Goal: Task Accomplishment & Management: Manage account settings

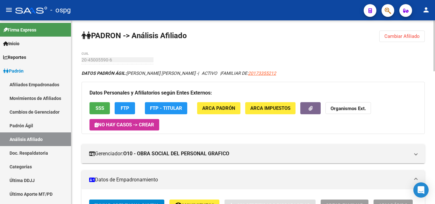
click at [400, 41] on button "Cambiar Afiliado" at bounding box center [401, 36] width 45 height 11
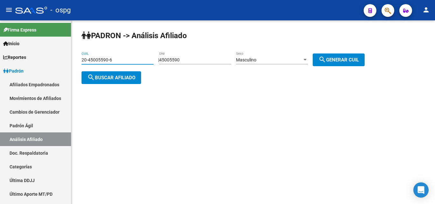
drag, startPoint x: 125, startPoint y: 60, endPoint x: 106, endPoint y: 69, distance: 21.4
click at [6, 75] on mat-sidenav-container "Firma Express Inicio Calendario SSS Instructivos Contacto OS Reportes Ingresos …" at bounding box center [217, 112] width 435 height 184
paste input "3518867-3"
type input "20-43518867-3"
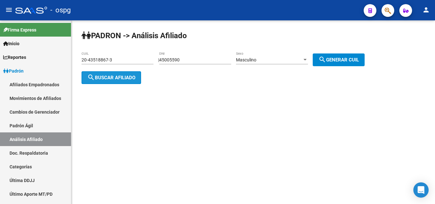
click at [114, 78] on span "search Buscar afiliado" at bounding box center [111, 78] width 48 height 6
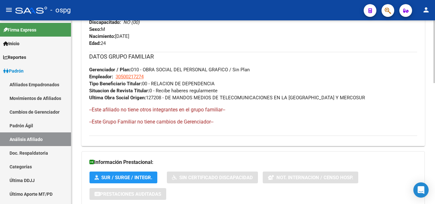
scroll to position [355, 0]
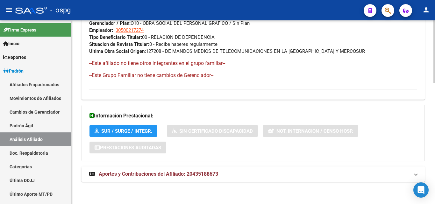
click at [280, 178] on mat-expansion-panel-header "Aportes y Contribuciones del Afiliado: 20435188673" at bounding box center [252, 173] width 343 height 15
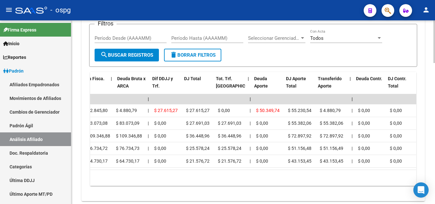
scroll to position [0, 0]
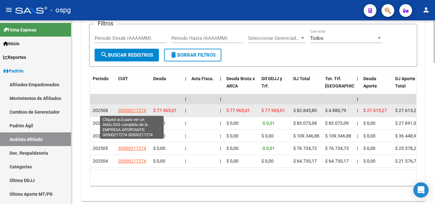
click at [139, 111] on span "30500217274" at bounding box center [132, 110] width 28 height 5
type textarea "30500217274"
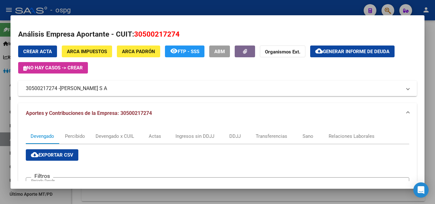
click at [430, 83] on div at bounding box center [217, 102] width 435 height 204
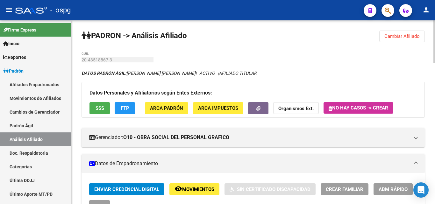
click at [410, 40] on button "Cambiar Afiliado" at bounding box center [401, 36] width 45 height 11
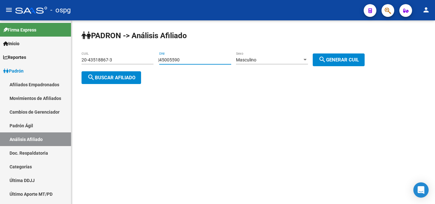
drag, startPoint x: 159, startPoint y: 58, endPoint x: 204, endPoint y: 58, distance: 44.9
click at [158, 58] on div "| 45005590 DNI Masculino Sexo search Generar CUIL" at bounding box center [263, 59] width 211 height 5
paste input "4748879"
type input "44748879"
click at [352, 58] on span "search Generar CUIL" at bounding box center [338, 60] width 40 height 6
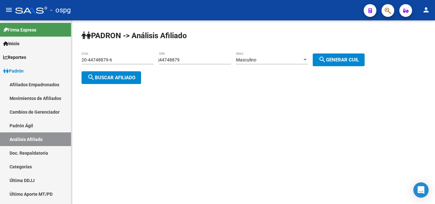
click at [126, 77] on span "search Buscar afiliado" at bounding box center [111, 78] width 48 height 6
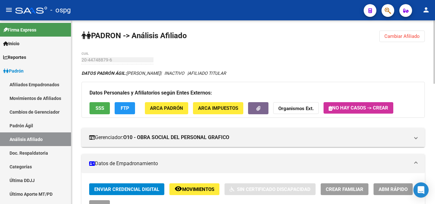
click at [400, 38] on span "Cambiar Afiliado" at bounding box center [401, 36] width 35 height 6
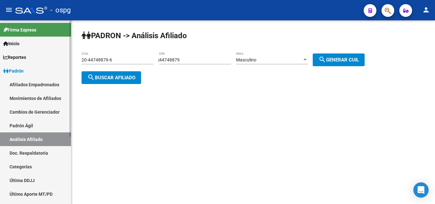
drag, startPoint x: 121, startPoint y: 58, endPoint x: 60, endPoint y: 60, distance: 61.1
click at [59, 60] on mat-sidenav-container "Firma Express Inicio Calendario SSS Instructivos Contacto OS Reportes Ingresos …" at bounding box center [217, 112] width 435 height 184
paste input "3397270-9"
type input "20-43397270-9"
click at [118, 73] on button "search Buscar afiliado" at bounding box center [110, 77] width 59 height 13
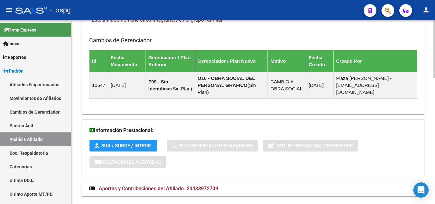
scroll to position [406, 0]
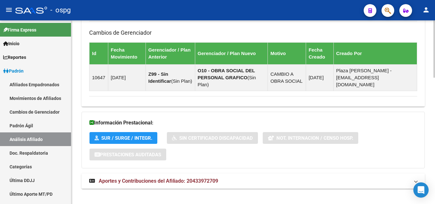
drag, startPoint x: 185, startPoint y: 179, endPoint x: 189, endPoint y: 175, distance: 5.4
click at [186, 178] on mat-expansion-panel-header "Aportes y Contribuciones del Afiliado: 20433972709" at bounding box center [252, 180] width 343 height 15
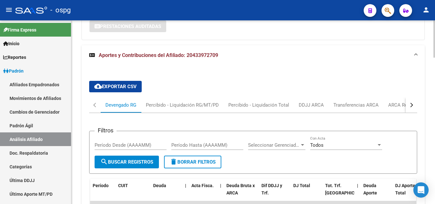
scroll to position [539, 0]
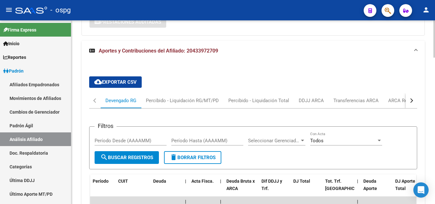
click at [406, 94] on button "button" at bounding box center [410, 100] width 11 height 15
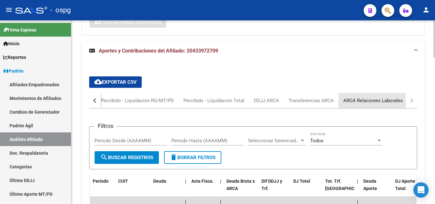
click at [395, 97] on div "ARCA Relaciones Laborales" at bounding box center [372, 100] width 59 height 7
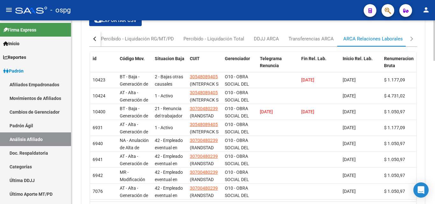
scroll to position [586, 0]
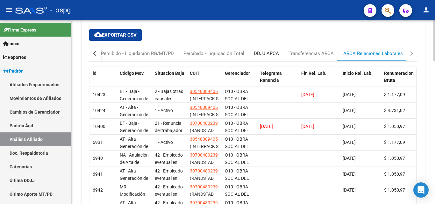
click at [270, 50] on div "DDJJ ARCA" at bounding box center [266, 53] width 25 height 7
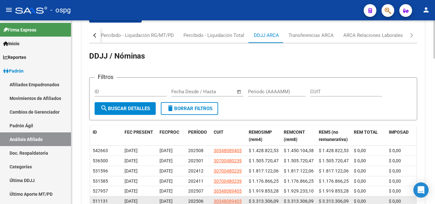
scroll to position [618, 0]
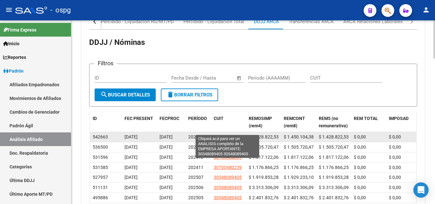
click at [233, 134] on span "30548089405" at bounding box center [227, 136] width 28 height 5
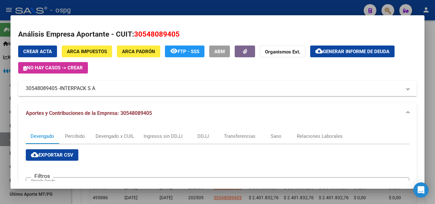
click at [430, 107] on div at bounding box center [217, 102] width 435 height 204
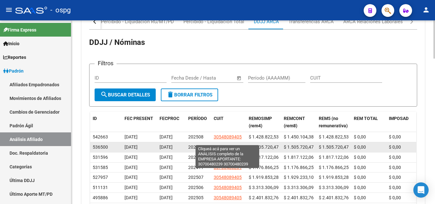
click at [222, 144] on span "30700480239" at bounding box center [227, 146] width 28 height 5
type textarea "30700480239"
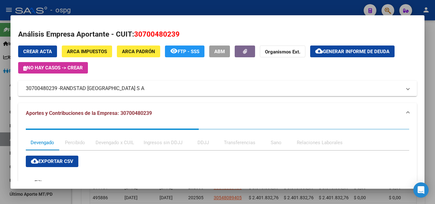
click at [424, 102] on div at bounding box center [217, 102] width 435 height 204
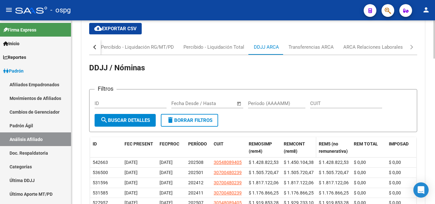
scroll to position [541, 0]
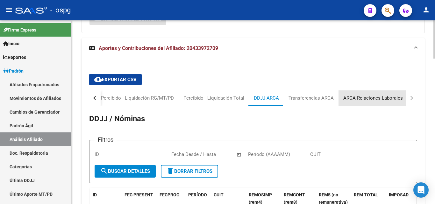
click at [371, 94] on div "ARCA Relaciones Laborales" at bounding box center [372, 97] width 59 height 7
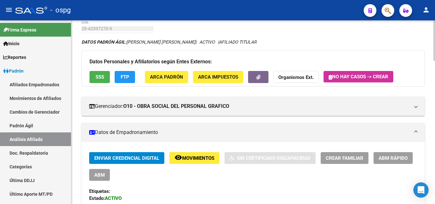
scroll to position [0, 0]
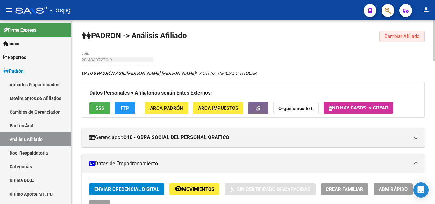
drag, startPoint x: 388, startPoint y: 33, endPoint x: 171, endPoint y: 44, distance: 216.9
click at [386, 34] on span "Cambiar Afiliado" at bounding box center [401, 36] width 35 height 6
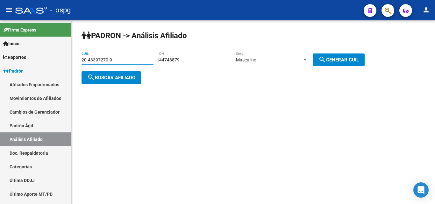
drag, startPoint x: 119, startPoint y: 58, endPoint x: 114, endPoint y: 59, distance: 5.1
click at [34, 60] on mat-sidenav-container "Firma Express Inicio Calendario SSS Instructivos Contacto OS Reportes Ingresos …" at bounding box center [217, 112] width 435 height 184
paste input "7-41537139-5"
type input "27-41537139-5"
click at [124, 80] on span "search Buscar afiliado" at bounding box center [111, 78] width 48 height 6
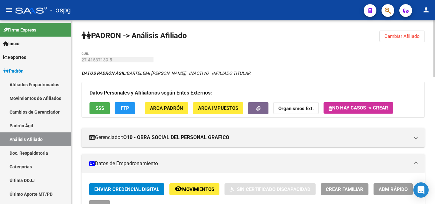
click at [407, 34] on button "Cambiar Afiliado" at bounding box center [401, 36] width 45 height 11
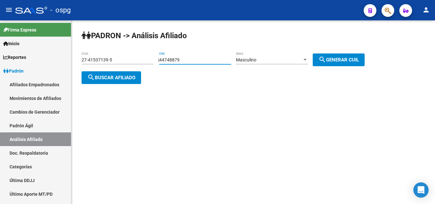
drag, startPoint x: 202, startPoint y: 62, endPoint x: 182, endPoint y: 67, distance: 20.8
click at [142, 64] on app-analisis-afiliado "[PERSON_NAME] -> Análisis Afiliado 27-41537139-5 CUIL | 44748879 DNI Masculino …" at bounding box center [225, 68] width 288 height 23
paste input "0729323"
type input "40729323"
click at [292, 59] on div "Masculino" at bounding box center [269, 59] width 66 height 5
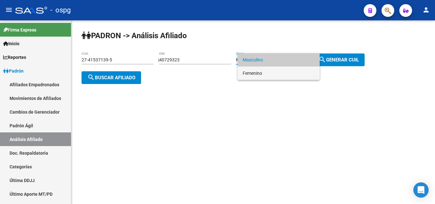
drag, startPoint x: 265, startPoint y: 73, endPoint x: 334, endPoint y: 62, distance: 69.5
click at [278, 73] on span "Femenino" at bounding box center [278, 72] width 72 height 13
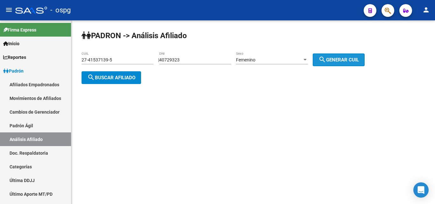
drag, startPoint x: 336, startPoint y: 60, endPoint x: 156, endPoint y: 71, distance: 180.7
click at [334, 60] on span "search Generar CUIL" at bounding box center [338, 60] width 40 height 6
type input "27-40729323-7"
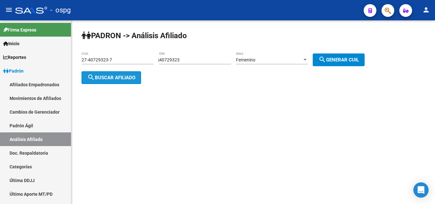
click at [125, 74] on button "search Buscar afiliado" at bounding box center [110, 77] width 59 height 13
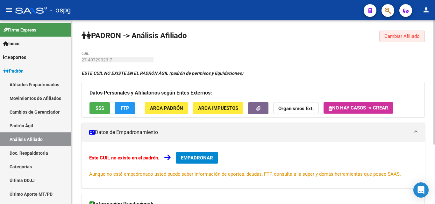
drag, startPoint x: 405, startPoint y: 37, endPoint x: 199, endPoint y: 71, distance: 208.7
click at [403, 37] on span "Cambiar Afiliado" at bounding box center [401, 36] width 35 height 6
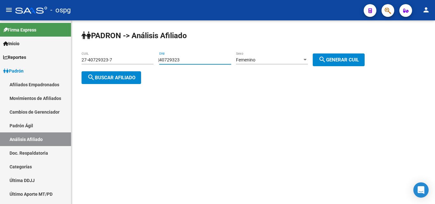
drag, startPoint x: 205, startPoint y: 60, endPoint x: 147, endPoint y: 56, distance: 58.1
click at [144, 57] on app-analisis-afiliado "[PERSON_NAME] -> Análisis Afiliado 27-40729323-7 CUIL | 40729323 DNI Femenino S…" at bounding box center [225, 68] width 288 height 23
paste input "3459435"
type input "43459435"
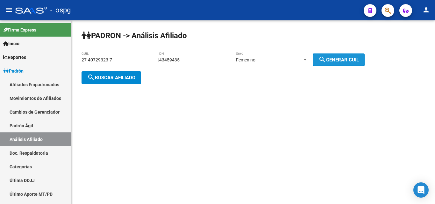
drag, startPoint x: 336, startPoint y: 60, endPoint x: 201, endPoint y: 73, distance: 135.8
click at [334, 60] on span "search Generar CUIL" at bounding box center [338, 60] width 40 height 6
click at [103, 78] on span "search Buscar afiliado" at bounding box center [111, 78] width 48 height 6
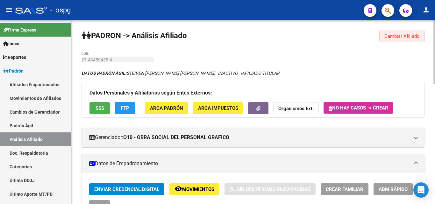
click at [389, 42] on button "Cambiar Afiliado" at bounding box center [401, 36] width 45 height 11
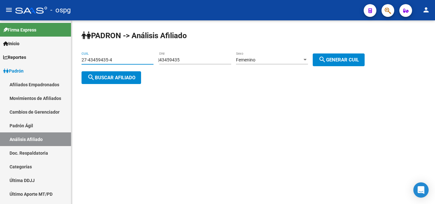
drag, startPoint x: 145, startPoint y: 57, endPoint x: 77, endPoint y: 65, distance: 68.6
click at [30, 61] on mat-sidenav-container "Firma Express Inicio Calendario SSS Instructivos Contacto OS Reportes Ingresos …" at bounding box center [217, 112] width 435 height 184
paste input "0-45571270-0"
type input "20-45571270-0"
click at [101, 78] on span "search Buscar afiliado" at bounding box center [111, 78] width 48 height 6
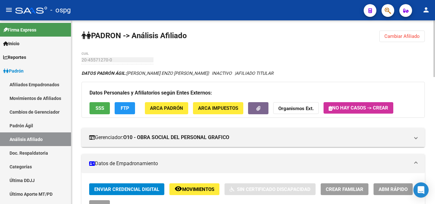
drag, startPoint x: 397, startPoint y: 36, endPoint x: 373, endPoint y: 38, distance: 24.2
click at [397, 36] on span "Cambiar Afiliado" at bounding box center [401, 36] width 35 height 6
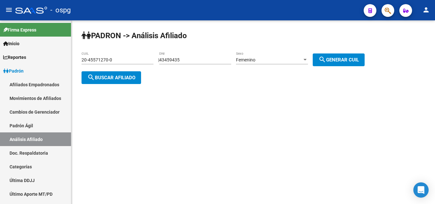
drag, startPoint x: 201, startPoint y: 59, endPoint x: 144, endPoint y: 64, distance: 57.1
click at [122, 62] on app-analisis-afiliado "[PERSON_NAME] -> Análisis Afiliado 20-45571270-0 CUIL | 43459435 DNI Femenino S…" at bounding box center [225, 68] width 288 height 23
paste input "number"
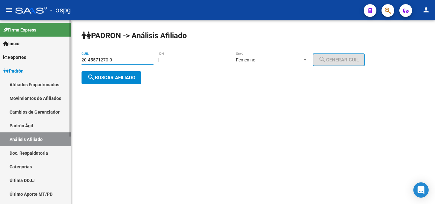
drag, startPoint x: 135, startPoint y: 60, endPoint x: 64, endPoint y: 58, distance: 71.3
click at [64, 58] on mat-sidenav-container "Firma Express Inicio Calendario SSS Instructivos Contacto OS Reportes Ingresos …" at bounding box center [217, 112] width 435 height 184
paste input "4099591-9"
drag, startPoint x: 205, startPoint y: 56, endPoint x: 197, endPoint y: 59, distance: 8.8
click at [193, 56] on div "DNI" at bounding box center [195, 58] width 72 height 13
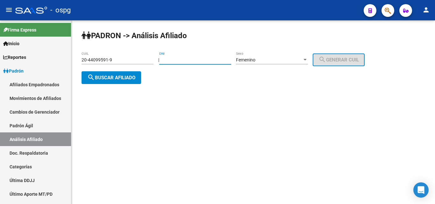
drag, startPoint x: 157, startPoint y: 59, endPoint x: 120, endPoint y: 61, distance: 37.6
click at [120, 61] on app-analisis-afiliado "[PERSON_NAME] -> Análisis Afiliado 20-44099591-9 CUIL | DNI Femenino Sexo searc…" at bounding box center [225, 68] width 288 height 23
click at [109, 80] on button "search Buscar afiliado" at bounding box center [110, 77] width 59 height 13
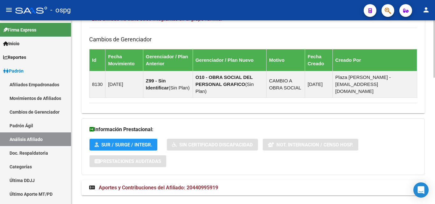
scroll to position [406, 0]
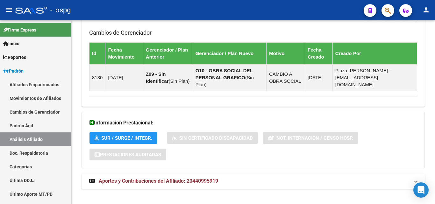
click at [215, 178] on span "Aportes y Contribuciones del Afiliado: 20440995919" at bounding box center [158, 181] width 119 height 6
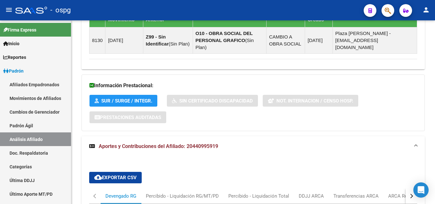
scroll to position [475, 0]
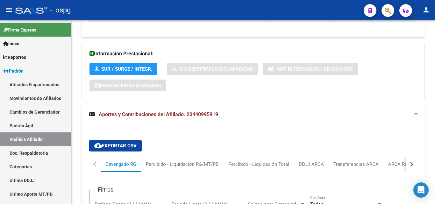
click at [412, 159] on button "button" at bounding box center [410, 164] width 11 height 15
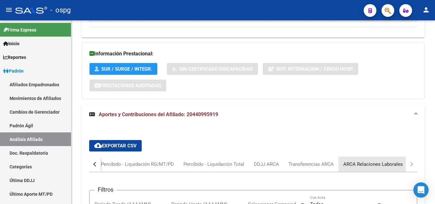
drag, startPoint x: 385, startPoint y: 156, endPoint x: 391, endPoint y: 157, distance: 5.4
click at [387, 161] on div "ARCA Relaciones Laborales" at bounding box center [372, 164] width 59 height 7
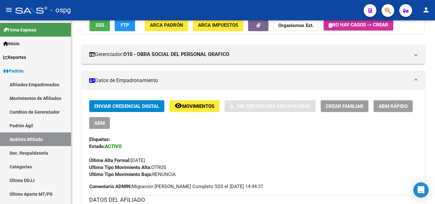
scroll to position [30, 0]
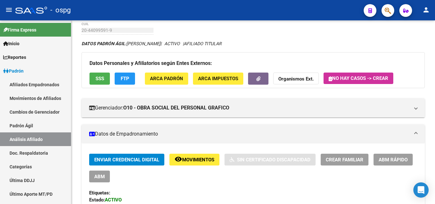
click at [91, 78] on button "SSS" at bounding box center [99, 79] width 20 height 12
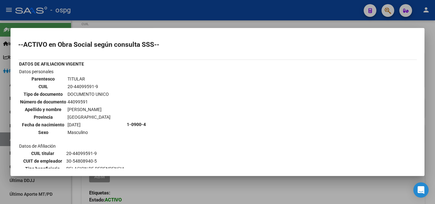
click at [255, 17] on div at bounding box center [217, 102] width 435 height 204
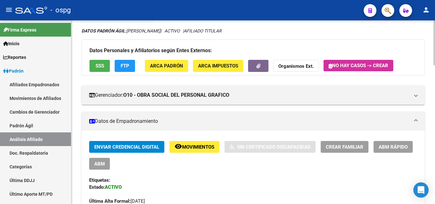
scroll to position [0, 0]
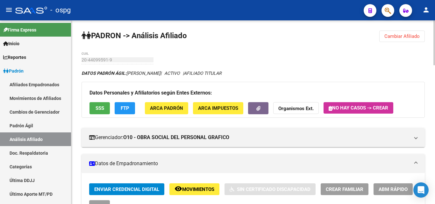
click at [402, 34] on span "Cambiar Afiliado" at bounding box center [401, 36] width 35 height 6
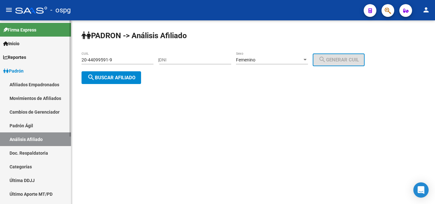
drag, startPoint x: 124, startPoint y: 60, endPoint x: 0, endPoint y: 59, distance: 123.8
click at [0, 59] on mat-sidenav-container "Firma Express Inicio Calendario SSS Instructivos Contacto OS Reportes Ingresos …" at bounding box center [217, 112] width 435 height 184
paste input
type input "20-44099591-9"
click at [111, 79] on span "search Buscar afiliado" at bounding box center [111, 78] width 48 height 6
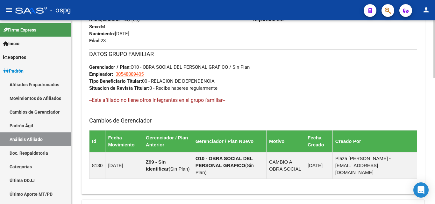
scroll to position [406, 0]
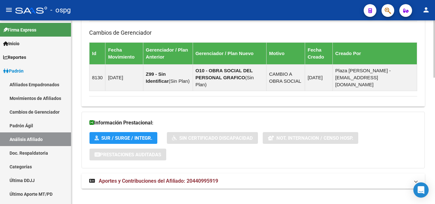
drag, startPoint x: 235, startPoint y: 169, endPoint x: 301, endPoint y: 151, distance: 68.0
click at [240, 173] on mat-expansion-panel-header "Aportes y Contribuciones del Afiliado: 20440995919" at bounding box center [252, 180] width 343 height 15
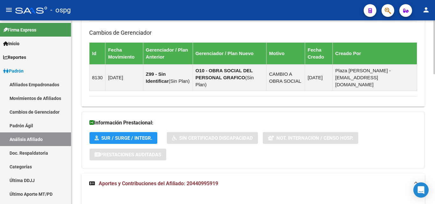
scroll to position [443, 0]
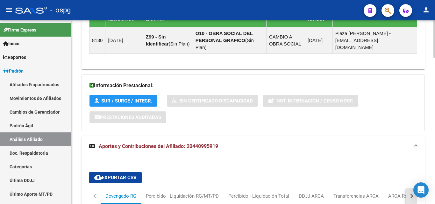
click at [409, 188] on button "button" at bounding box center [410, 195] width 11 height 15
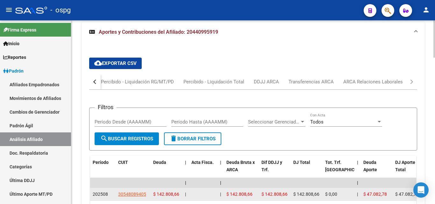
scroll to position [570, 0]
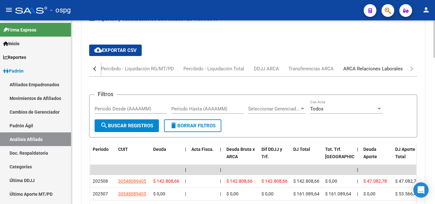
click at [371, 61] on div "ARCA Relaciones Laborales" at bounding box center [372, 68] width 69 height 15
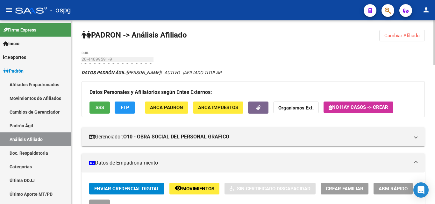
scroll to position [0, 0]
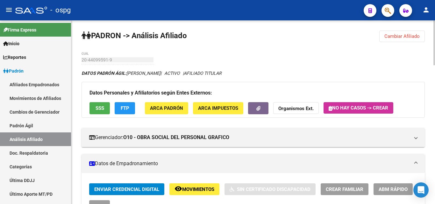
drag, startPoint x: 401, startPoint y: 38, endPoint x: 359, endPoint y: 32, distance: 42.3
click at [400, 38] on span "Cambiar Afiliado" at bounding box center [401, 36] width 35 height 6
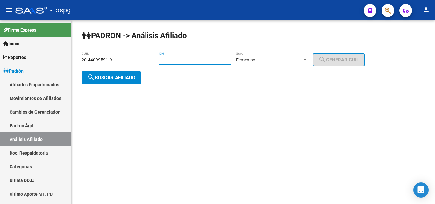
click at [192, 62] on input "DNI" at bounding box center [195, 59] width 72 height 5
paste input "40762689"
type input "40762689"
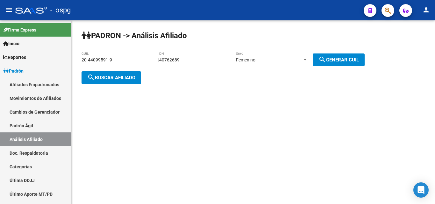
click at [265, 63] on div "Femenino Sexo" at bounding box center [272, 58] width 72 height 13
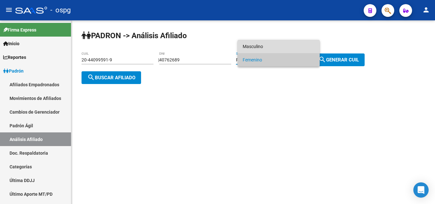
drag, startPoint x: 265, startPoint y: 40, endPoint x: 332, endPoint y: 54, distance: 68.8
click at [290, 46] on span "Masculino" at bounding box center [278, 46] width 72 height 13
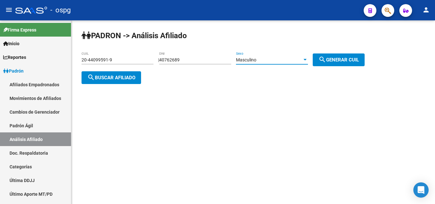
drag, startPoint x: 364, startPoint y: 56, endPoint x: 335, endPoint y: 56, distance: 29.0
click at [359, 57] on span "search Generar CUIL" at bounding box center [338, 60] width 40 height 6
click at [135, 80] on button "search Buscar afiliado" at bounding box center [110, 77] width 59 height 13
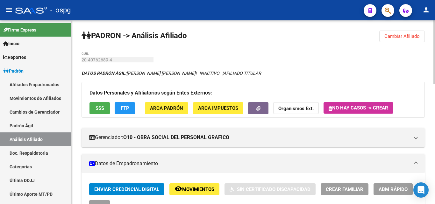
click at [391, 34] on span "Cambiar Afiliado" at bounding box center [401, 36] width 35 height 6
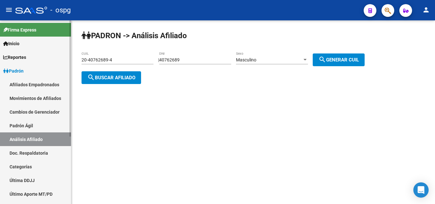
drag, startPoint x: 64, startPoint y: 57, endPoint x: 83, endPoint y: 60, distance: 19.7
click at [68, 58] on mat-sidenav-container "Firma Express Inicio Calendario SSS Instructivos Contacto OS Reportes Ingresos …" at bounding box center [217, 112] width 435 height 184
paste input
click at [122, 77] on span "search Buscar afiliado" at bounding box center [111, 78] width 48 height 6
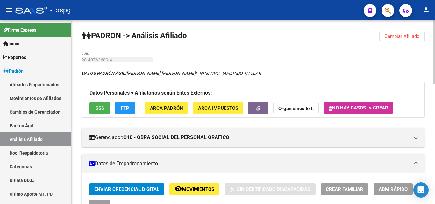
drag, startPoint x: 407, startPoint y: 34, endPoint x: 356, endPoint y: 38, distance: 50.8
click at [404, 34] on span "Cambiar Afiliado" at bounding box center [401, 36] width 35 height 6
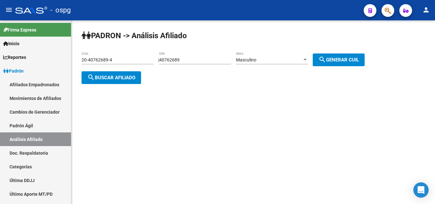
click at [139, 57] on div "20-40762689-4 CUIL" at bounding box center [117, 58] width 72 height 13
drag, startPoint x: 138, startPoint y: 59, endPoint x: 46, endPoint y: 56, distance: 91.4
click at [36, 55] on mat-sidenav-container "Firma Express Inicio Calendario SSS Instructivos Contacto OS Reportes Ingresos …" at bounding box center [217, 112] width 435 height 184
paste input "34235500-6"
click at [120, 82] on button "search Buscar afiliado" at bounding box center [110, 77] width 59 height 13
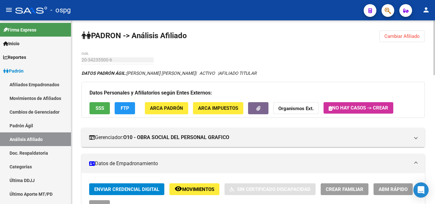
click at [99, 108] on span "SSS" at bounding box center [99, 109] width 9 height 6
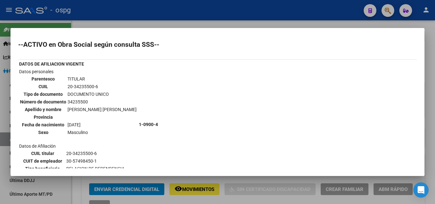
click at [229, 24] on div at bounding box center [217, 102] width 435 height 204
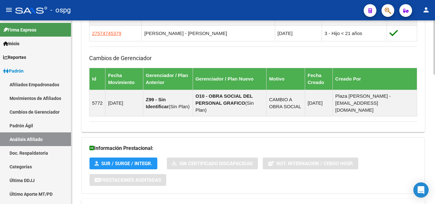
scroll to position [438, 0]
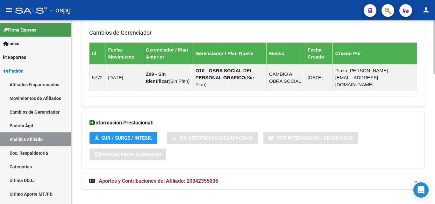
click at [218, 178] on strong "Aportes y Contribuciones del Afiliado: 20342355006" at bounding box center [153, 181] width 129 height 7
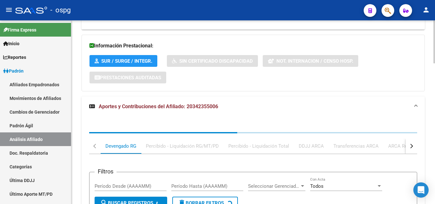
scroll to position [539, 0]
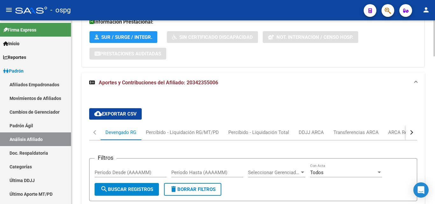
click at [407, 125] on button "button" at bounding box center [410, 132] width 11 height 15
click at [384, 125] on mat-tab-header "Devengado RG Percibido - Liquidación RG/MT/PD Percibido - Liquidación Total DDJ…" at bounding box center [253, 133] width 328 height 16
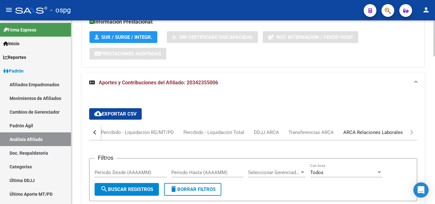
click at [384, 129] on div "ARCA Relaciones Laborales" at bounding box center [372, 132] width 59 height 7
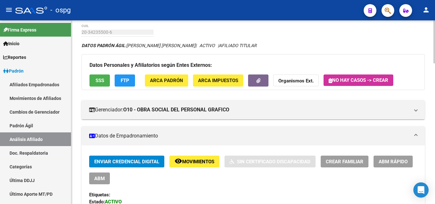
scroll to position [0, 0]
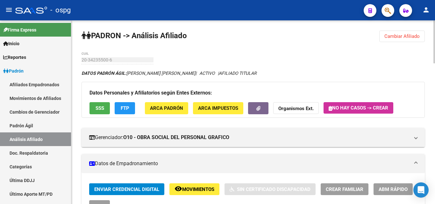
drag, startPoint x: 399, startPoint y: 38, endPoint x: 386, endPoint y: 40, distance: 13.3
click at [399, 35] on span "Cambiar Afiliado" at bounding box center [401, 36] width 35 height 6
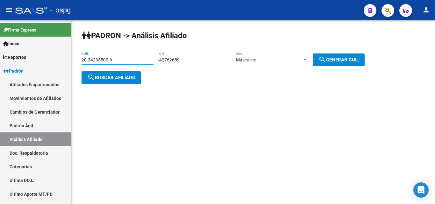
drag, startPoint x: 128, startPoint y: 60, endPoint x: 72, endPoint y: 59, distance: 55.7
click at [73, 60] on div "[PERSON_NAME] -> Análisis Afiliado 20-34235500-6 CUIL | 40762689 DNI Masculino …" at bounding box center [252, 62] width 363 height 84
paste input "35-044231"
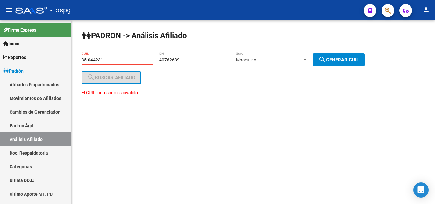
type input "35-044231"
drag, startPoint x: 114, startPoint y: 59, endPoint x: 35, endPoint y: 60, distance: 79.2
click at [23, 59] on mat-sidenav-container "Firma Express Inicio Calendario SSS Instructivos Contacto OS Reportes Ingresos …" at bounding box center [217, 112] width 435 height 184
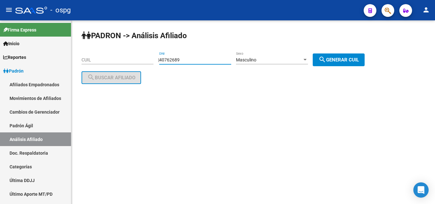
drag, startPoint x: 147, startPoint y: 58, endPoint x: 160, endPoint y: 64, distance: 14.1
click at [122, 58] on app-analisis-afiliado "[PERSON_NAME] -> Análisis Afiliado CUIL | 40762689 DNI Masculino Sexo search Ge…" at bounding box center [225, 68] width 288 height 23
drag, startPoint x: 195, startPoint y: 60, endPoint x: 202, endPoint y: 61, distance: 6.8
paste input "35044231"
type input "35044231"
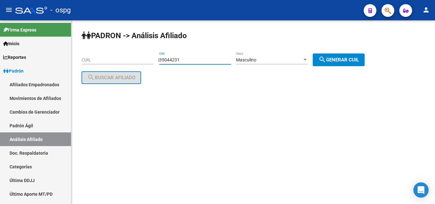
click at [294, 62] on div "Masculino" at bounding box center [269, 59] width 66 height 5
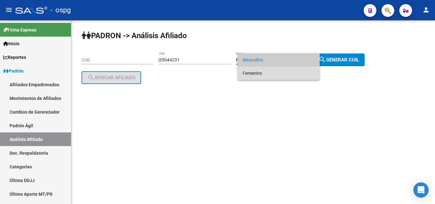
drag, startPoint x: 286, startPoint y: 71, endPoint x: 331, endPoint y: 65, distance: 45.2
click at [299, 71] on span "Femenino" at bounding box center [278, 72] width 72 height 13
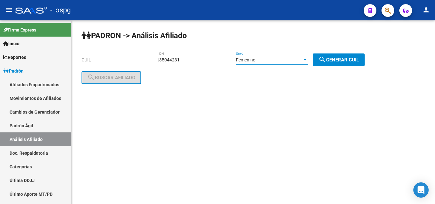
click at [342, 58] on span "search Generar CUIL" at bounding box center [338, 60] width 40 height 6
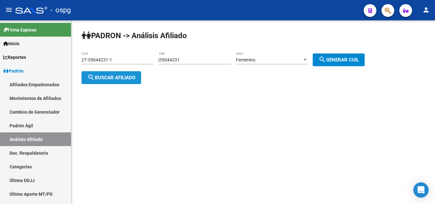
click at [125, 78] on span "search Buscar afiliado" at bounding box center [111, 78] width 48 height 6
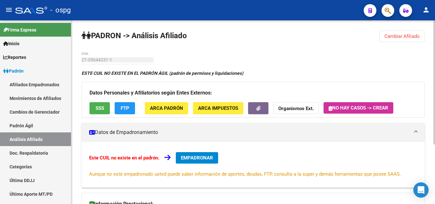
click at [400, 39] on span "Cambiar Afiliado" at bounding box center [401, 36] width 35 height 6
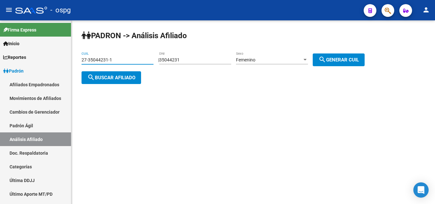
drag, startPoint x: 142, startPoint y: 59, endPoint x: 116, endPoint y: 57, distance: 25.9
click at [50, 57] on mat-sidenav-container "Firma Express Inicio Calendario SSS Instructivos Contacto OS Reportes Ingresos …" at bounding box center [217, 112] width 435 height 184
paste input "0-34613214"
click at [112, 84] on div "[PERSON_NAME] -> Análisis Afiliado 20-34613214-1 CUIL | 35044231 DNI Femenino S…" at bounding box center [252, 62] width 363 height 84
click at [119, 78] on span "search Buscar afiliado" at bounding box center [111, 78] width 48 height 6
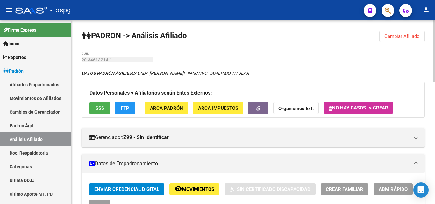
drag, startPoint x: 392, startPoint y: 36, endPoint x: 376, endPoint y: 35, distance: 16.2
click at [384, 36] on span "Cambiar Afiliado" at bounding box center [401, 36] width 35 height 6
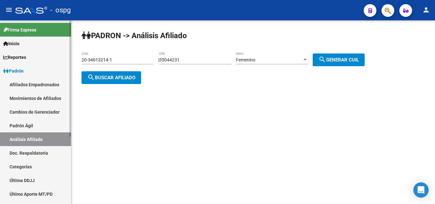
drag, startPoint x: 138, startPoint y: 60, endPoint x: 70, endPoint y: 62, distance: 67.8
click at [55, 61] on mat-sidenav-container "Firma Express Inicio Calendario SSS Instructivos Contacto OS Reportes Ingresos …" at bounding box center [217, 112] width 435 height 184
paste input "40007803-4"
click at [115, 78] on span "search Buscar afiliado" at bounding box center [111, 78] width 48 height 6
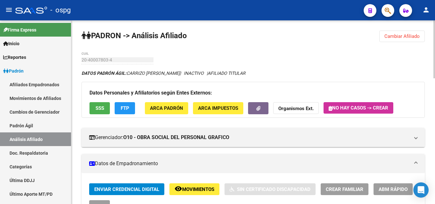
click at [400, 37] on span "Cambiar Afiliado" at bounding box center [401, 36] width 35 height 6
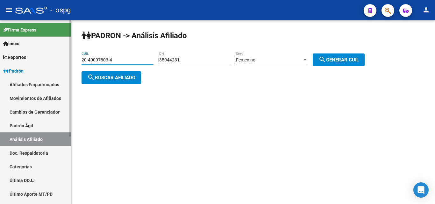
drag, startPoint x: 95, startPoint y: 58, endPoint x: 58, endPoint y: 57, distance: 37.2
click at [53, 57] on mat-sidenav-container "Firma Express Inicio Calendario SSS Instructivos Contacto OS Reportes Ingresos …" at bounding box center [217, 112] width 435 height 184
paste input "3017076-8"
click at [108, 83] on button "search Buscar afiliado" at bounding box center [110, 77] width 59 height 13
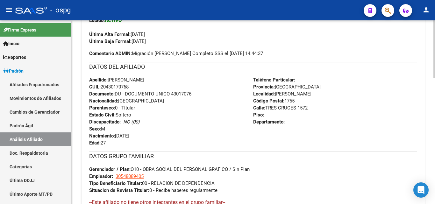
scroll to position [399, 0]
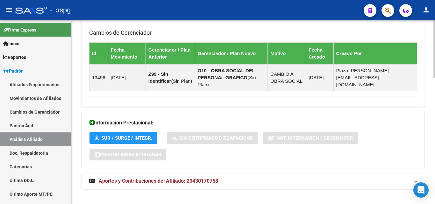
click at [267, 173] on mat-expansion-panel-header "Aportes y Contribuciones del Afiliado: 20430170768" at bounding box center [252, 180] width 343 height 15
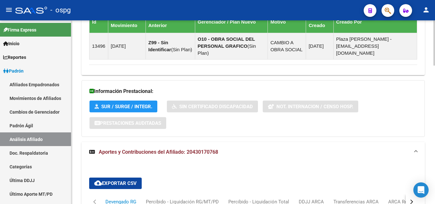
scroll to position [494, 0]
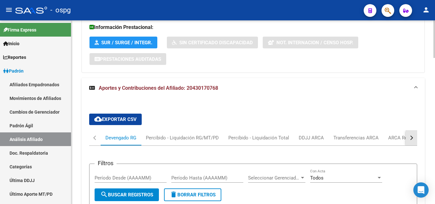
click at [410, 136] on div "button" at bounding box center [410, 138] width 4 height 4
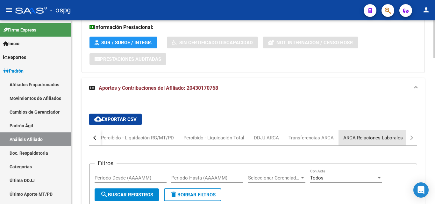
click at [393, 134] on div "ARCA Relaciones Laborales" at bounding box center [372, 137] width 59 height 7
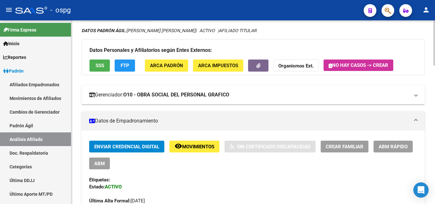
scroll to position [0, 0]
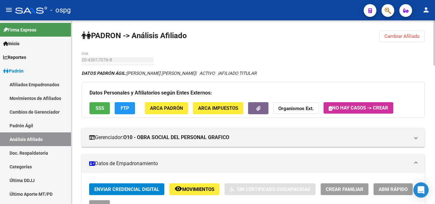
click at [384, 40] on button "Cambiar Afiliado" at bounding box center [401, 36] width 45 height 11
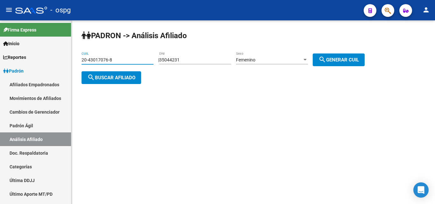
drag, startPoint x: 128, startPoint y: 59, endPoint x: 103, endPoint y: 60, distance: 25.1
click at [103, 60] on input "20-43017076-8" at bounding box center [117, 59] width 72 height 5
drag, startPoint x: 183, startPoint y: 95, endPoint x: 117, endPoint y: 62, distance: 73.8
click at [166, 86] on div "[PERSON_NAME] -> Análisis Afiliado 20-43017076-8 CUIL | 35044231 DNI Femenino S…" at bounding box center [252, 62] width 363 height 84
drag, startPoint x: 119, startPoint y: 60, endPoint x: 99, endPoint y: 59, distance: 19.8
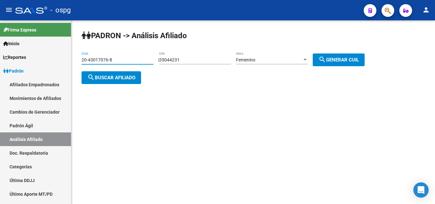
click at [65, 57] on mat-sidenav-container "Firma Express Inicio Calendario SSS Instructivos Contacto OS Reportes Ingresos …" at bounding box center [217, 112] width 435 height 184
paste input "3-24718444-9"
click at [116, 82] on button "search Buscar afiliado" at bounding box center [110, 77] width 59 height 13
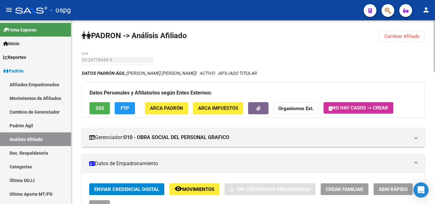
click at [400, 35] on span "Cambiar Afiliado" at bounding box center [401, 36] width 35 height 6
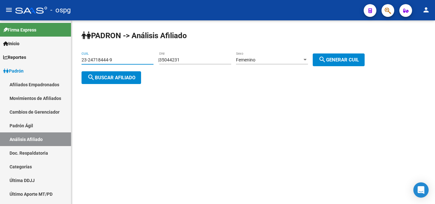
drag, startPoint x: 129, startPoint y: 62, endPoint x: 80, endPoint y: 60, distance: 50.0
click at [61, 60] on mat-sidenav-container "Firma Express Inicio Calendario SSS Instructivos Contacto OS Reportes Ingresos …" at bounding box center [217, 112] width 435 height 184
paste input "0-38453239-0"
click at [122, 79] on span "search Buscar afiliado" at bounding box center [111, 78] width 48 height 6
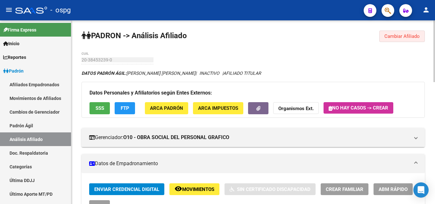
click at [408, 36] on span "Cambiar Afiliado" at bounding box center [401, 36] width 35 height 6
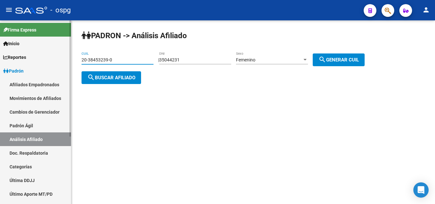
drag, startPoint x: 130, startPoint y: 59, endPoint x: 58, endPoint y: 65, distance: 72.5
click at [17, 60] on mat-sidenav-container "Firma Express Inicio Calendario SSS Instructivos Contacto OS Reportes Ingresos …" at bounding box center [217, 112] width 435 height 184
paste input "46289417-2"
type input "20-46289417-2"
click at [132, 80] on button "search Buscar afiliado" at bounding box center [110, 77] width 59 height 13
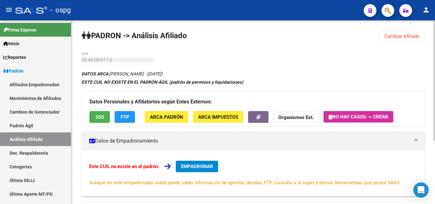
click at [208, 164] on button "EMPADRONAR" at bounding box center [197, 166] width 42 height 11
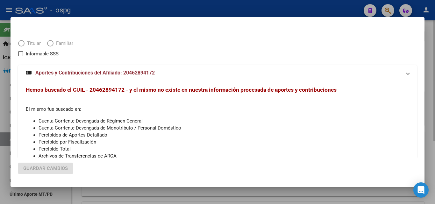
drag, startPoint x: 208, startPoint y: 164, endPoint x: 232, endPoint y: 156, distance: 25.0
click at [211, 164] on div at bounding box center [217, 102] width 435 height 204
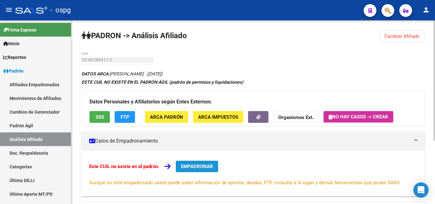
click at [205, 172] on button "EMPADRONAR" at bounding box center [197, 166] width 42 height 11
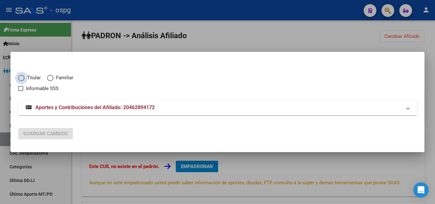
click at [22, 77] on span "Elija una opción" at bounding box center [21, 78] width 6 height 6
click at [22, 77] on input "Titular" at bounding box center [21, 78] width 6 height 6
radio input "true"
checkbox input "true"
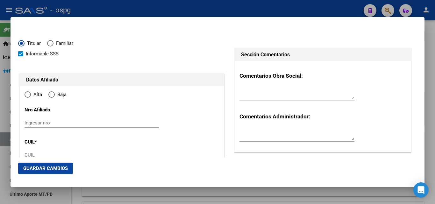
type input "20-46289417-2"
type input "46289417"
type input "[PERSON_NAME]"
type input "AXEL"
type input "[DATE]"
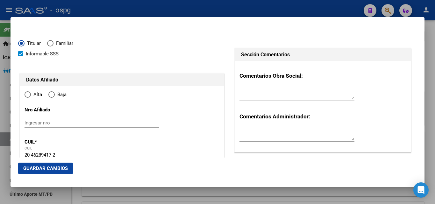
type input "DOCK SUD"
type input "1871"
type input "VIEYTES"
type input "1294"
radio input "true"
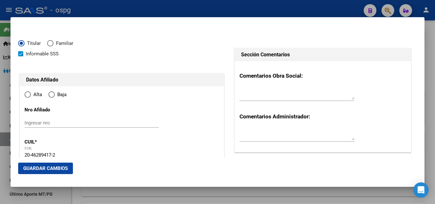
type input "DOCK SUD"
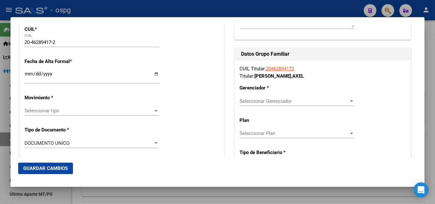
scroll to position [127, 0]
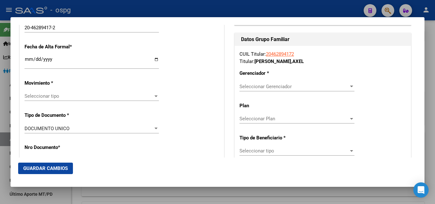
click at [63, 95] on span "Seleccionar tipo" at bounding box center [88, 96] width 129 height 6
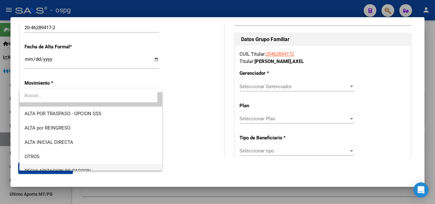
scroll to position [0, 0]
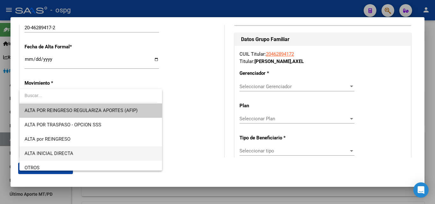
click at [85, 153] on span "ALTA INICIAL DIRECTA" at bounding box center [90, 153] width 132 height 14
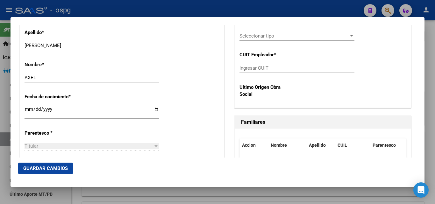
scroll to position [350, 0]
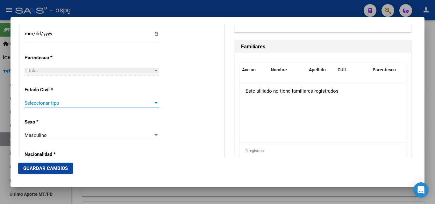
click at [47, 101] on span "Seleccionar tipo" at bounding box center [88, 103] width 129 height 6
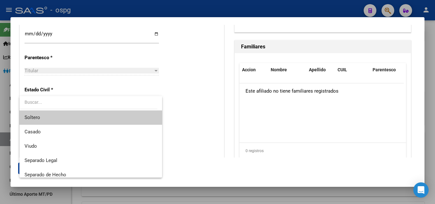
click at [46, 117] on span "Soltero" at bounding box center [90, 117] width 132 height 14
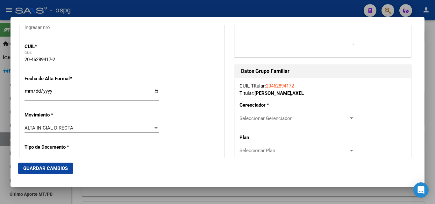
scroll to position [127, 0]
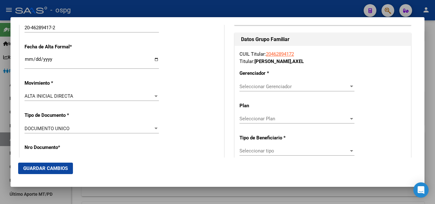
click at [295, 86] on span "Seleccionar Gerenciador" at bounding box center [293, 87] width 109 height 6
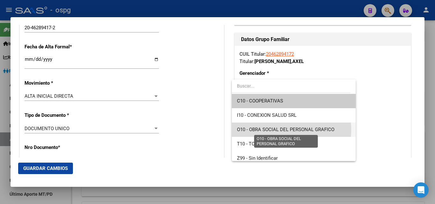
click at [286, 130] on span "O10 - OBRA SOCIAL DEL PERSONAL GRAFICO" at bounding box center [285, 130] width 97 height 6
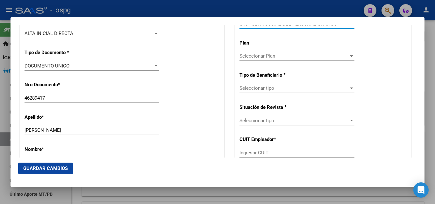
scroll to position [191, 0]
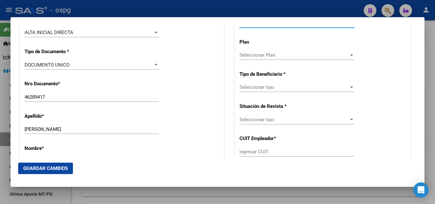
click at [268, 55] on span "Seleccionar Plan" at bounding box center [293, 55] width 109 height 6
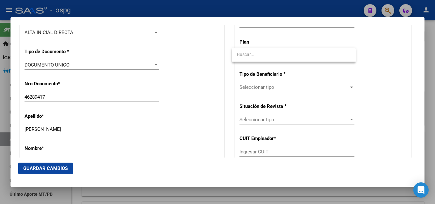
drag, startPoint x: 270, startPoint y: 85, endPoint x: 275, endPoint y: 90, distance: 7.2
click at [271, 86] on div at bounding box center [217, 102] width 435 height 204
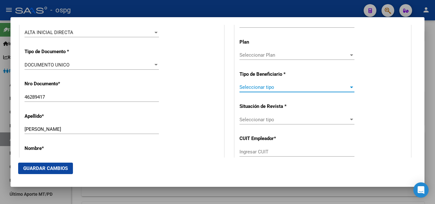
click at [275, 90] on span "Seleccionar tipo" at bounding box center [293, 87] width 109 height 6
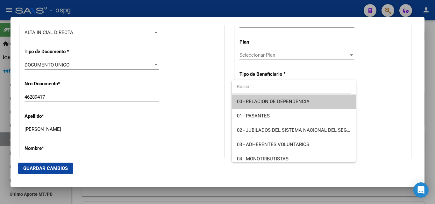
drag, startPoint x: 294, startPoint y: 100, endPoint x: 299, endPoint y: 99, distance: 4.5
click at [296, 99] on span "00 - RELACION DE DEPENDENCIA" at bounding box center [273, 102] width 73 height 6
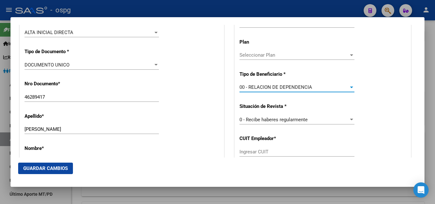
type input "30-71685890-8"
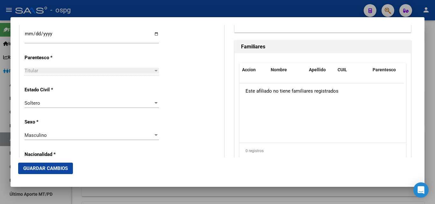
click at [49, 169] on span "Guardar Cambios" at bounding box center [45, 168] width 45 height 6
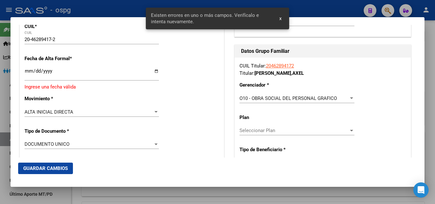
scroll to position [100, 0]
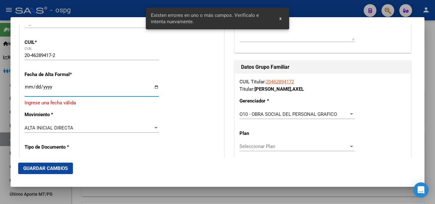
click at [28, 88] on input "Ingresar fecha" at bounding box center [91, 89] width 134 height 10
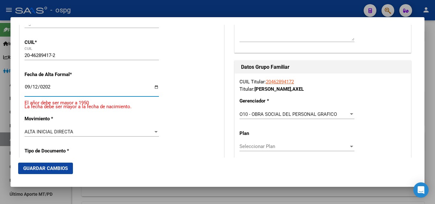
type input "[DATE]"
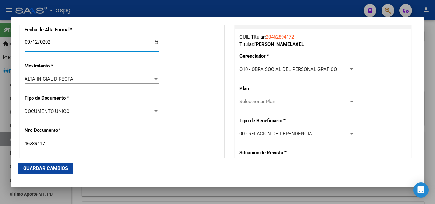
scroll to position [195, 0]
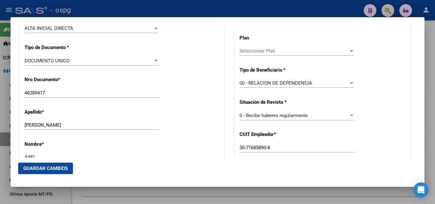
click at [54, 167] on span "Guardar Cambios" at bounding box center [45, 168] width 45 height 6
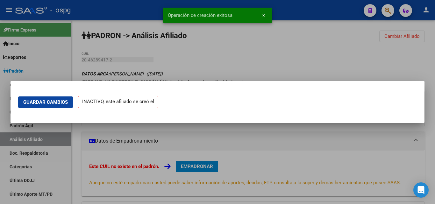
scroll to position [0, 0]
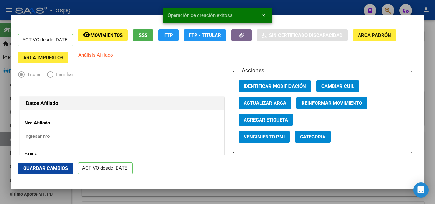
click at [433, 80] on div at bounding box center [217, 102] width 435 height 204
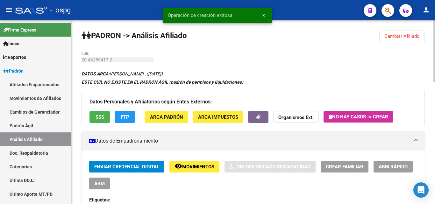
click at [401, 31] on button "Cambiar Afiliado" at bounding box center [401, 36] width 45 height 11
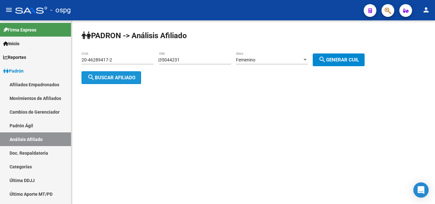
click at [117, 80] on button "search Buscar afiliado" at bounding box center [110, 77] width 59 height 13
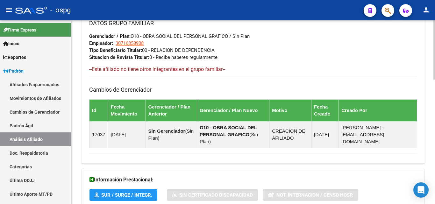
scroll to position [387, 0]
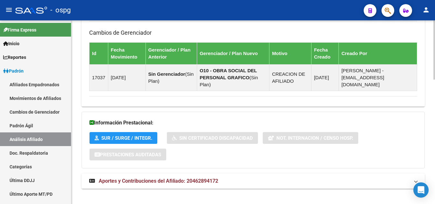
drag, startPoint x: 198, startPoint y: 172, endPoint x: 199, endPoint y: 167, distance: 5.1
click at [198, 178] on span "Aportes y Contribuciones del Afiliado: 20462894172" at bounding box center [158, 181] width 119 height 6
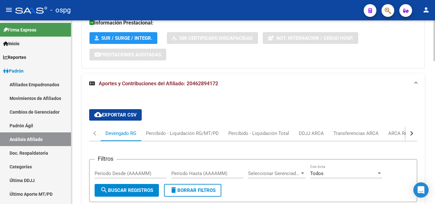
scroll to position [488, 0]
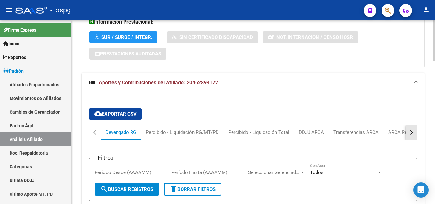
click at [411, 130] on div "button" at bounding box center [410, 132] width 4 height 4
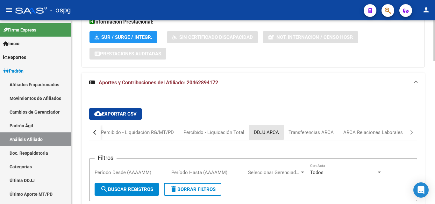
click at [264, 129] on div "DDJJ ARCA" at bounding box center [266, 132] width 25 height 7
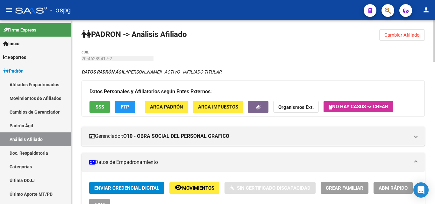
scroll to position [0, 0]
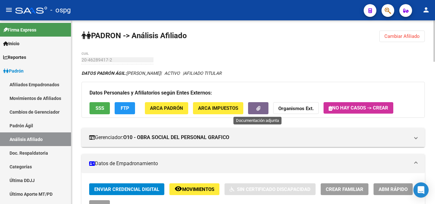
click at [260, 113] on button "button" at bounding box center [258, 108] width 20 height 12
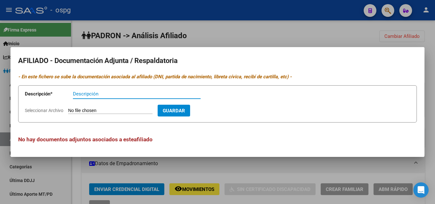
click at [117, 94] on input "Descripción" at bounding box center [137, 94] width 128 height 6
type input "af"
click at [90, 109] on input "Seleccionar Archivo" at bounding box center [110, 111] width 84 height 6
type input "C:\fakepath\CamScanner [DATE] 12.30.pdf"
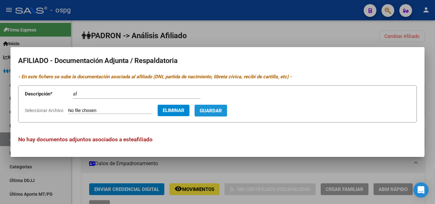
click at [222, 110] on span "Guardar" at bounding box center [210, 111] width 22 height 6
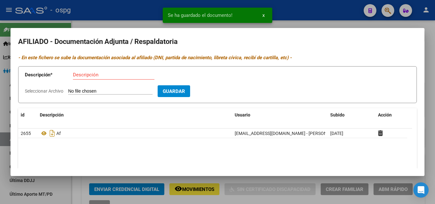
click at [80, 76] on input "Descripción" at bounding box center [113, 75] width 81 height 6
type input "af"
click at [94, 92] on input "Seleccionar Archivo" at bounding box center [110, 91] width 84 height 6
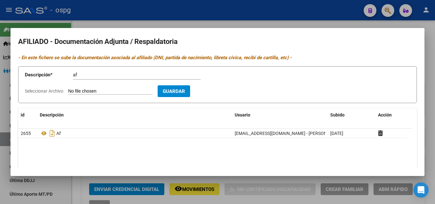
type input "C:\fakepath\CamScanner [DATE] 12.25.pdf"
click at [222, 93] on span "Guardar" at bounding box center [210, 91] width 22 height 6
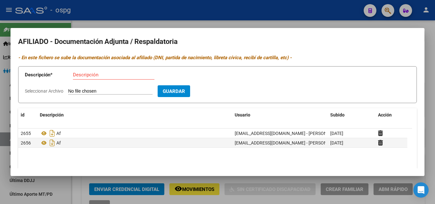
click at [99, 73] on div "Descripción" at bounding box center [113, 75] width 81 height 10
click at [98, 74] on input "Descripción" at bounding box center [113, 75] width 81 height 6
type input "af"
click at [108, 90] on input "Seleccionar Archivo" at bounding box center [110, 91] width 84 height 6
type input "C:\fakepath\CamScanner [DATE] 12.27.pdf"
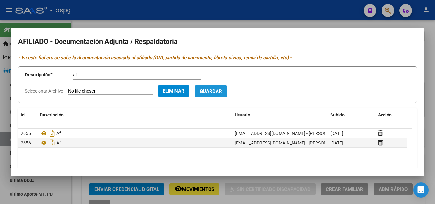
click at [222, 92] on span "Guardar" at bounding box center [210, 91] width 22 height 6
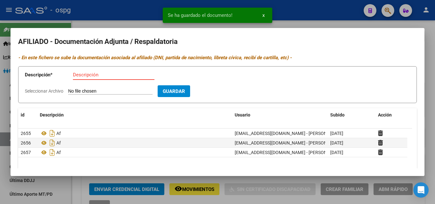
drag, startPoint x: 84, startPoint y: 77, endPoint x: 88, endPoint y: 80, distance: 5.2
click at [87, 79] on div "Descripción" at bounding box center [113, 75] width 81 height 10
type input "af"
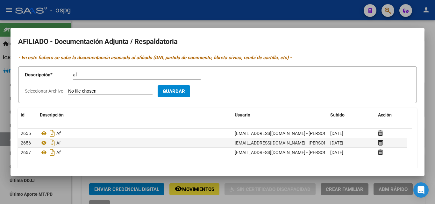
click at [104, 90] on input "Seleccionar Archivo" at bounding box center [110, 91] width 84 height 6
click at [427, 48] on div at bounding box center [217, 102] width 435 height 204
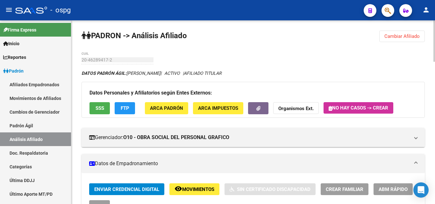
click at [401, 37] on span "Cambiar Afiliado" at bounding box center [401, 36] width 35 height 6
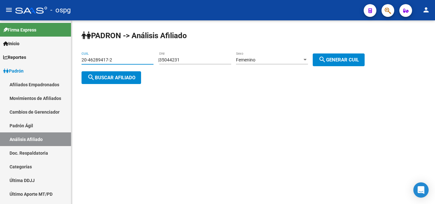
drag, startPoint x: 116, startPoint y: 60, endPoint x: 78, endPoint y: 66, distance: 38.0
click at [4, 58] on mat-sidenav-container "Firma Express Inicio Calendario SSS Instructivos Contacto OS Reportes Ingresos …" at bounding box center [217, 112] width 435 height 184
paste input "3-36319701-9"
type input "23-36319701-9"
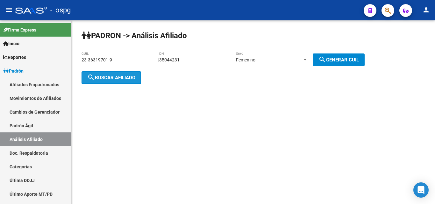
click at [118, 80] on button "search Buscar afiliado" at bounding box center [110, 77] width 59 height 13
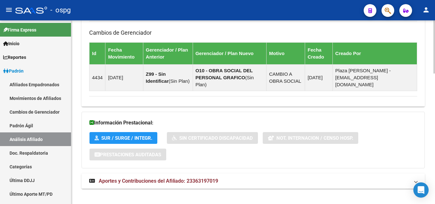
drag, startPoint x: 294, startPoint y: 177, endPoint x: 297, endPoint y: 178, distance: 3.6
click at [297, 178] on mat-expansion-panel-header "Aportes y Contribuciones del Afiliado: 23363197019" at bounding box center [252, 180] width 343 height 15
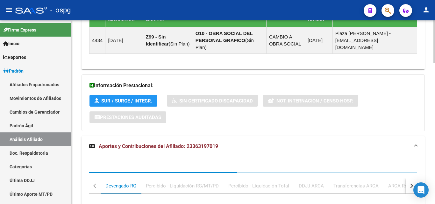
scroll to position [615, 0]
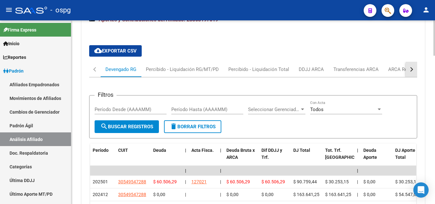
click at [407, 62] on button "button" at bounding box center [410, 69] width 11 height 15
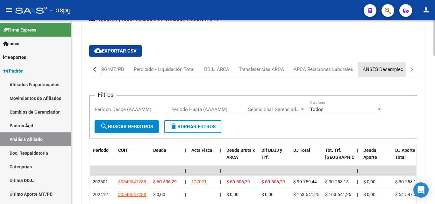
click at [387, 66] on div "ANSES Desempleo" at bounding box center [382, 69] width 41 height 7
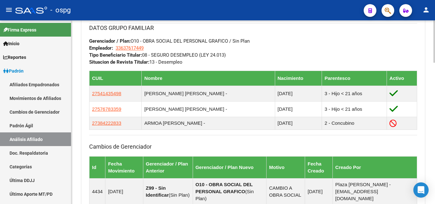
scroll to position [324, 0]
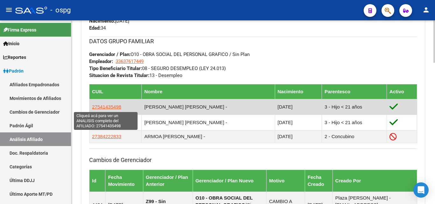
click at [104, 108] on span "27541435498" at bounding box center [106, 106] width 29 height 5
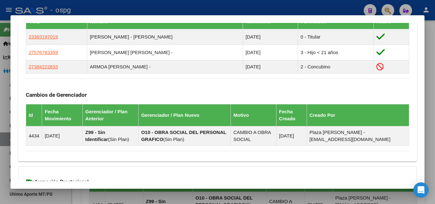
scroll to position [458, 0]
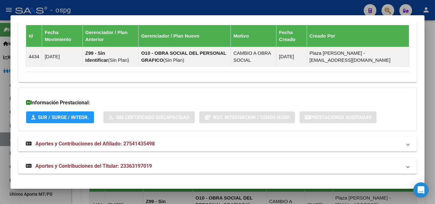
click at [125, 147] on strong "Aportes y Contribuciones del Afiliado: 27541435498" at bounding box center [90, 144] width 129 height 8
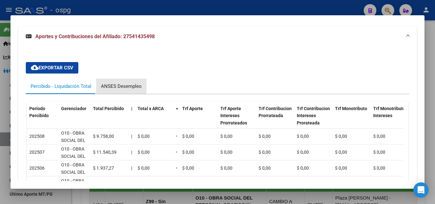
click at [119, 83] on div "ANSES Desempleo" at bounding box center [121, 86] width 41 height 7
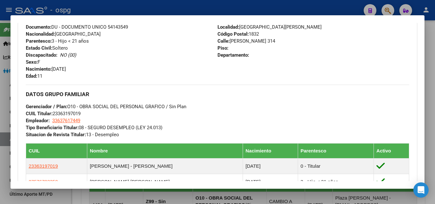
scroll to position [282, 0]
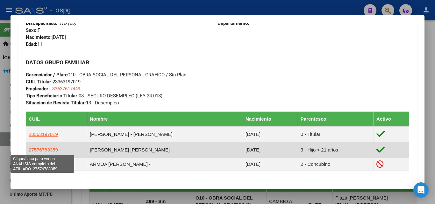
click at [55, 150] on span "27576783359" at bounding box center [43, 149] width 29 height 5
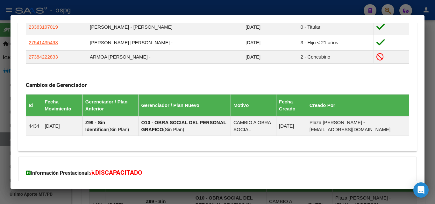
scroll to position [459, 0]
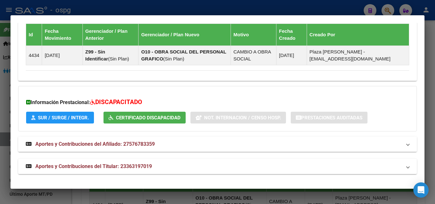
click at [134, 149] on mat-expansion-panel-header "Aportes y Contribuciones del Afiliado: 27576783359" at bounding box center [217, 143] width 398 height 15
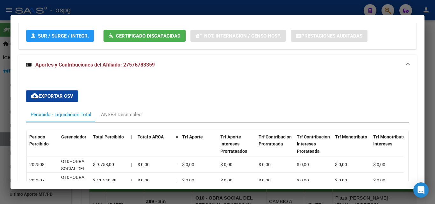
scroll to position [555, 0]
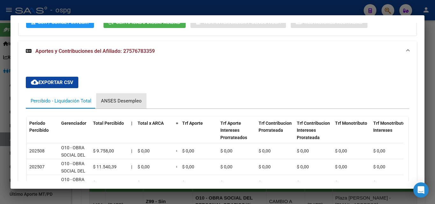
click at [128, 101] on div "ANSES Desempleo" at bounding box center [121, 100] width 41 height 7
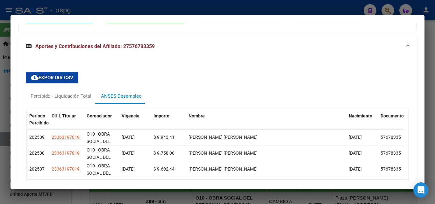
scroll to position [561, 0]
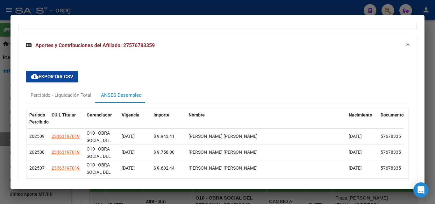
drag, startPoint x: 431, startPoint y: 74, endPoint x: 333, endPoint y: 109, distance: 103.9
click at [430, 75] on div at bounding box center [217, 102] width 435 height 204
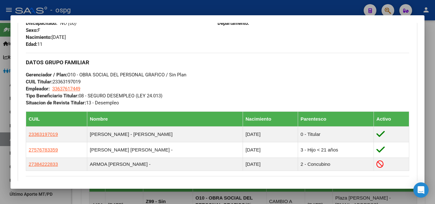
click at [428, 48] on div at bounding box center [217, 102] width 435 height 204
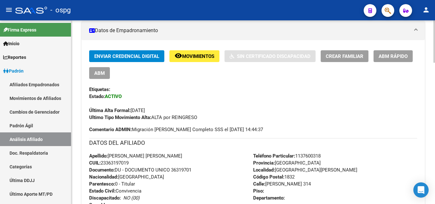
scroll to position [0, 0]
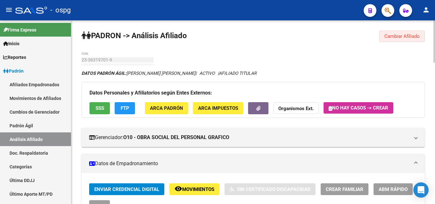
click at [415, 35] on span "Cambiar Afiliado" at bounding box center [401, 36] width 35 height 6
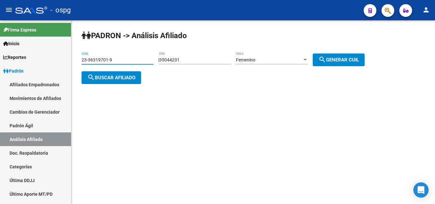
drag, startPoint x: 135, startPoint y: 62, endPoint x: 105, endPoint y: 62, distance: 30.2
click at [20, 66] on mat-sidenav-container "Firma Express Inicio Calendario SSS Instructivos Contacto OS Reportes Ingresos …" at bounding box center [217, 112] width 435 height 184
click at [121, 79] on span "search Buscar afiliado" at bounding box center [111, 78] width 48 height 6
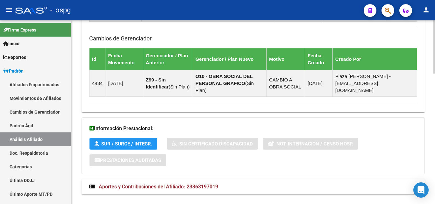
scroll to position [318, 0]
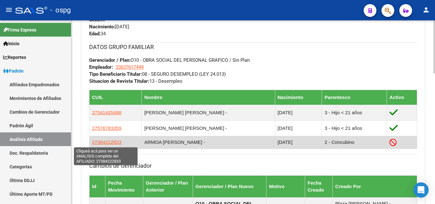
click at [108, 144] on span "27384222833" at bounding box center [106, 141] width 29 height 5
type textarea "27384222833"
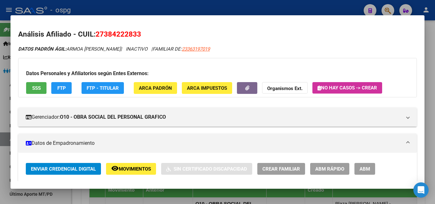
scroll to position [127, 0]
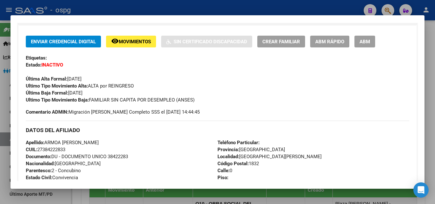
click at [434, 100] on div at bounding box center [217, 102] width 435 height 204
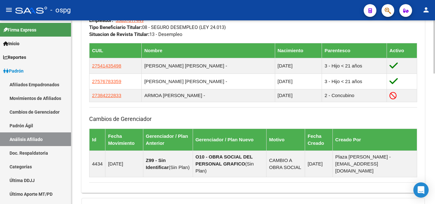
scroll to position [445, 0]
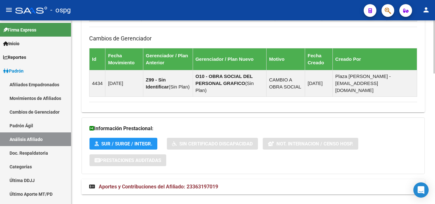
click at [205, 184] on mat-expansion-panel-header "Aportes y Contribuciones del Afiliado: 23363197019" at bounding box center [252, 186] width 343 height 15
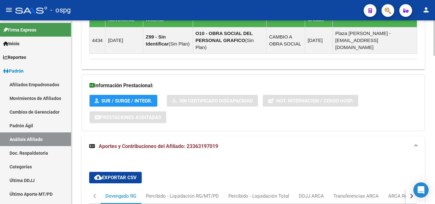
click at [409, 188] on button "button" at bounding box center [410, 195] width 11 height 15
click at [389, 192] on div "ANSES Desempleo" at bounding box center [382, 195] width 41 height 7
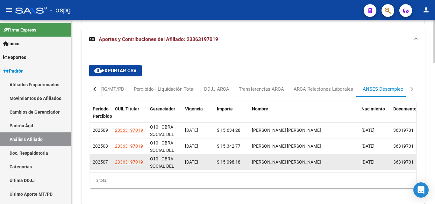
scroll to position [610, 0]
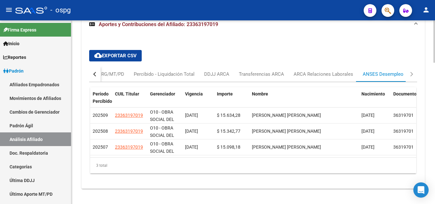
click at [434, 119] on div at bounding box center [434, 112] width 2 height 184
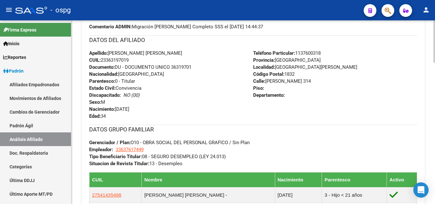
scroll to position [395, 0]
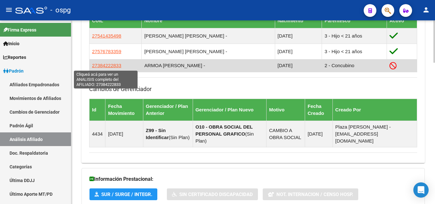
click at [112, 65] on span "27384222833" at bounding box center [106, 65] width 29 height 5
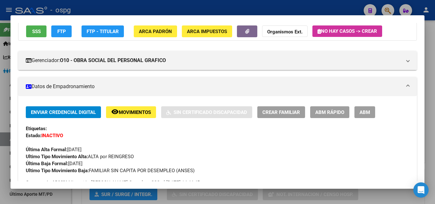
scroll to position [64, 0]
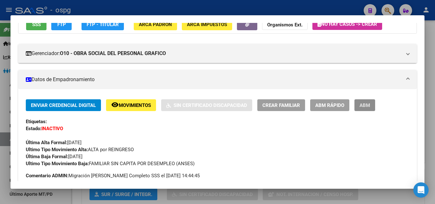
click at [374, 105] on button "ABM" at bounding box center [364, 105] width 21 height 12
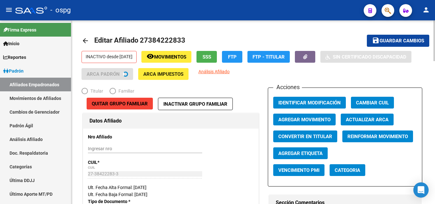
radio input "true"
type input "33-63761744-9"
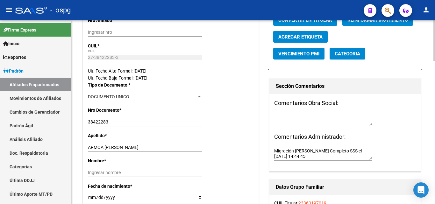
scroll to position [127, 0]
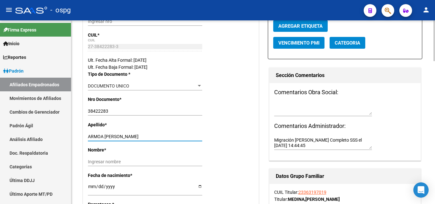
drag, startPoint x: 105, startPoint y: 136, endPoint x: 148, endPoint y: 136, distance: 43.0
click at [148, 136] on input "ARMOA [PERSON_NAME]" at bounding box center [145, 136] width 114 height 5
drag, startPoint x: 138, startPoint y: 133, endPoint x: 128, endPoint y: 139, distance: 12.2
click at [138, 133] on div "ARMOA [PERSON_NAME] apellido" at bounding box center [145, 136] width 114 height 9
type input "ARMOA"
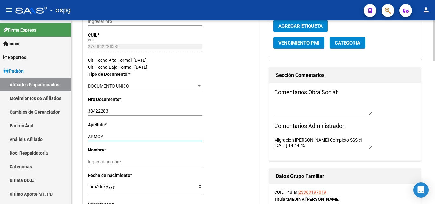
click at [117, 160] on input "Ingresar nombre" at bounding box center [145, 161] width 114 height 5
paste input "[PERSON_NAME]"
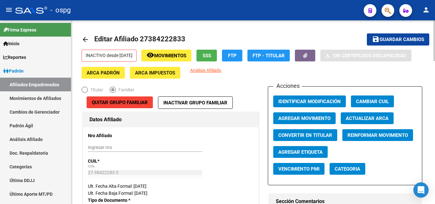
scroll to position [0, 0]
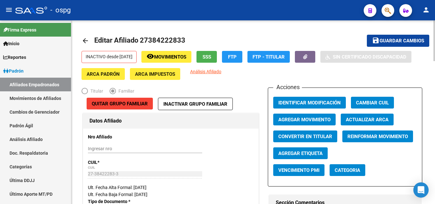
type input "[PERSON_NAME]"
click at [314, 118] on span "Agregar Movimiento" at bounding box center [304, 120] width 52 height 6
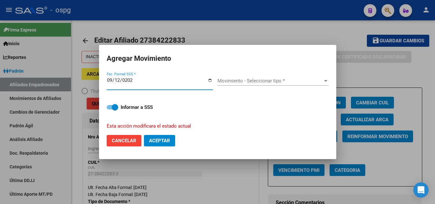
type input "[DATE]"
click at [250, 77] on div "Movimiento - Seleccionar tipo * Movimiento - Seleccionar tipo *" at bounding box center [272, 81] width 111 height 10
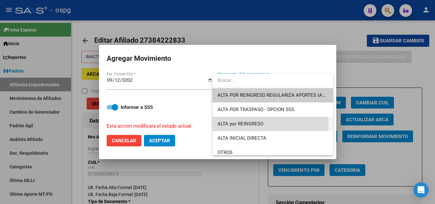
click at [269, 123] on span "ALTA por REINGRESO" at bounding box center [272, 124] width 110 height 14
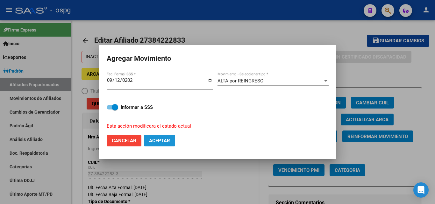
click at [160, 139] on span "Aceptar" at bounding box center [159, 141] width 21 height 6
checkbox input "false"
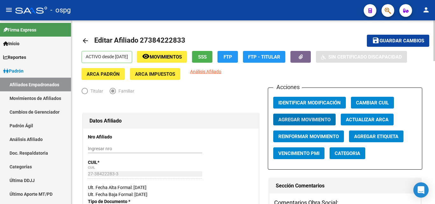
click at [398, 37] on button "save Guardar cambios" at bounding box center [398, 41] width 62 height 12
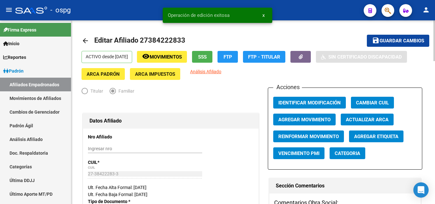
click at [296, 34] on mat-toolbar-row "arrow_back Editar Afiliado 27384222833" at bounding box center [215, 41] width 268 height 20
click at [86, 42] on mat-icon "arrow_back" at bounding box center [85, 41] width 8 height 8
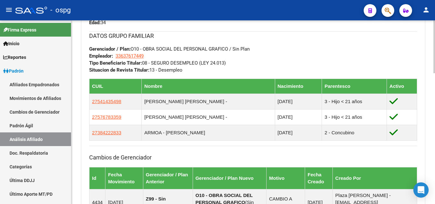
scroll to position [350, 0]
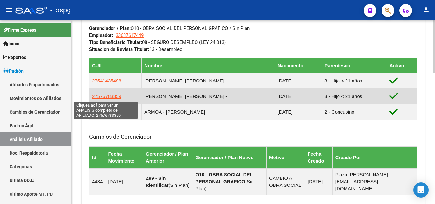
click at [110, 97] on span "27576783359" at bounding box center [106, 96] width 29 height 5
type textarea "27576783359"
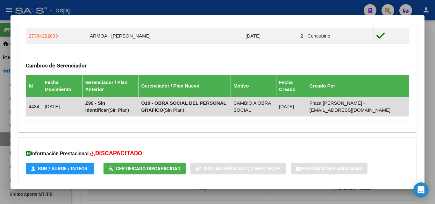
scroll to position [462, 0]
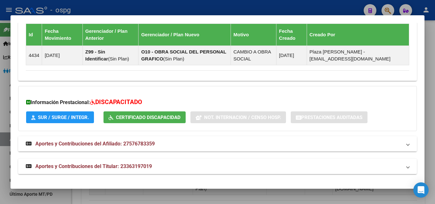
click at [149, 147] on strong "Aportes y Contribuciones del Afiliado: 27576783359" at bounding box center [90, 144] width 129 height 8
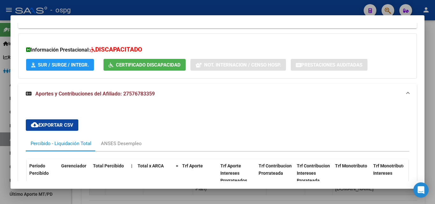
scroll to position [526, 0]
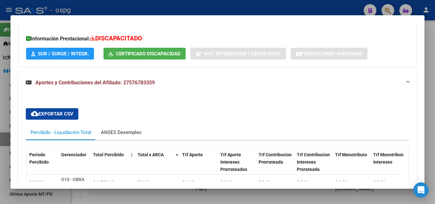
click at [135, 136] on div "ANSES Desempleo" at bounding box center [121, 132] width 50 height 15
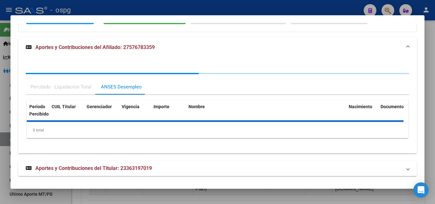
scroll to position [563, 0]
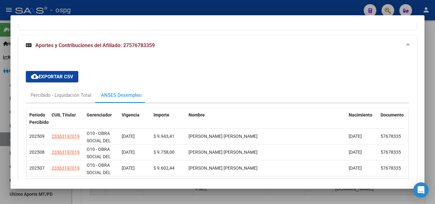
click at [428, 52] on div at bounding box center [217, 102] width 435 height 204
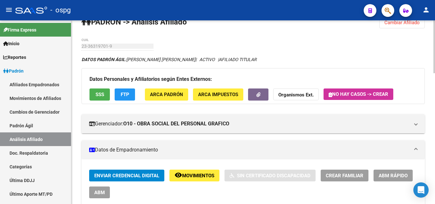
scroll to position [0, 0]
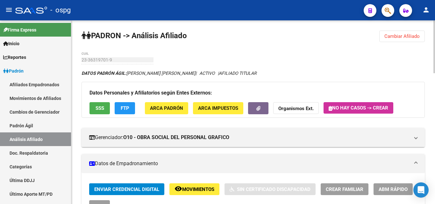
click at [416, 36] on span "Cambiar Afiliado" at bounding box center [401, 36] width 35 height 6
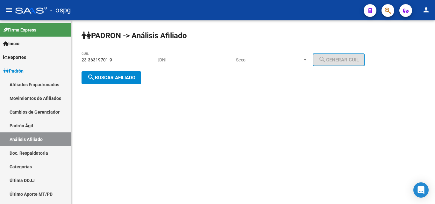
drag, startPoint x: 138, startPoint y: 63, endPoint x: 114, endPoint y: 60, distance: 24.1
click at [114, 60] on div "23-36319701-9 CUIL" at bounding box center [117, 58] width 72 height 13
drag, startPoint x: 38, startPoint y: 61, endPoint x: 92, endPoint y: 67, distance: 54.0
click at [40, 64] on mat-sidenav-container "Firma Express Inicio Calendario SSS Instructivos Contacto OS Reportes Ingresos …" at bounding box center [217, 112] width 435 height 184
paste input "0-38453239-0"
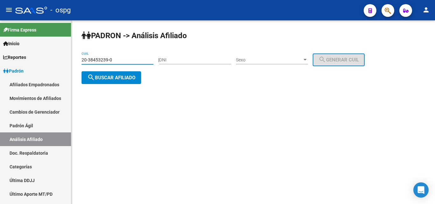
type input "20-38453239-0"
click at [127, 82] on button "search Buscar afiliado" at bounding box center [110, 77] width 59 height 13
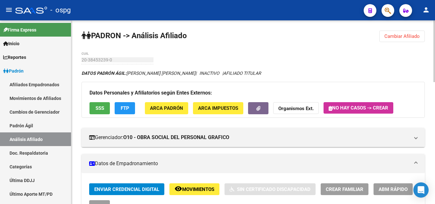
click at [408, 38] on span "Cambiar Afiliado" at bounding box center [401, 36] width 35 height 6
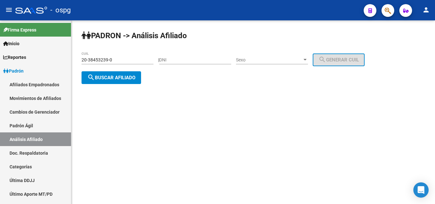
click at [206, 60] on input "DNI" at bounding box center [195, 59] width 72 height 5
paste input "46342063"
type input "46342063"
click at [275, 61] on span "Sexo" at bounding box center [269, 59] width 66 height 5
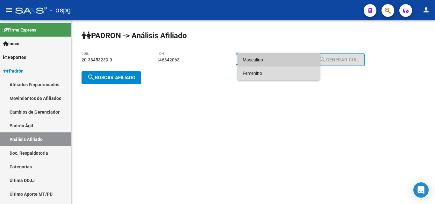
drag, startPoint x: 261, startPoint y: 72, endPoint x: 309, endPoint y: 62, distance: 48.7
click at [262, 72] on span "Femenino" at bounding box center [278, 72] width 72 height 13
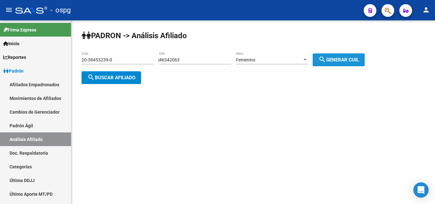
click at [326, 58] on mat-icon "search" at bounding box center [322, 60] width 8 height 8
click at [129, 81] on button "search Buscar afiliado" at bounding box center [110, 77] width 59 height 13
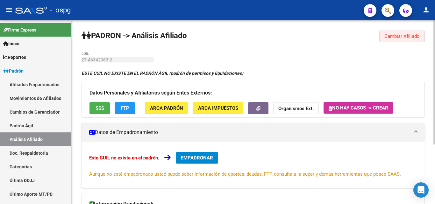
click at [409, 36] on span "Cambiar Afiliado" at bounding box center [401, 36] width 35 height 6
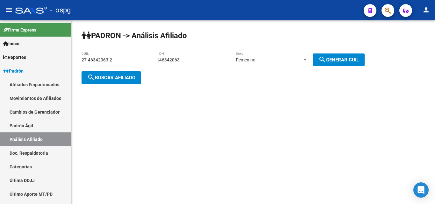
click at [284, 56] on div "Femenino Sexo" at bounding box center [272, 58] width 72 height 13
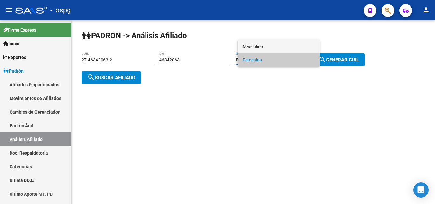
drag, startPoint x: 284, startPoint y: 43, endPoint x: 316, endPoint y: 47, distance: 31.8
click at [285, 43] on span "Masculino" at bounding box center [278, 46] width 72 height 13
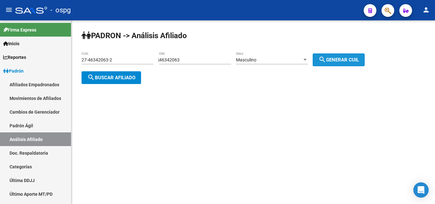
drag, startPoint x: 353, startPoint y: 56, endPoint x: 122, endPoint y: 68, distance: 230.4
click at [347, 57] on button "search Generar CUIL" at bounding box center [338, 59] width 52 height 13
type input "20-46342063-8"
click at [113, 78] on span "search Buscar afiliado" at bounding box center [111, 78] width 48 height 6
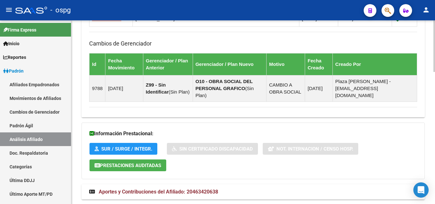
scroll to position [470, 0]
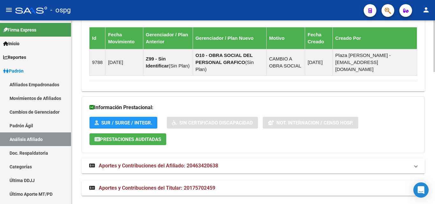
click at [218, 158] on mat-expansion-panel-header "Aportes y Contribuciones del Afiliado: 20463420638" at bounding box center [252, 165] width 343 height 15
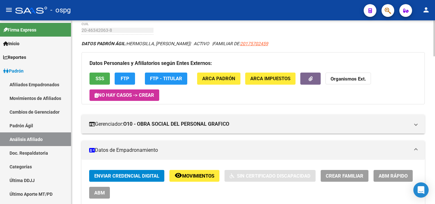
scroll to position [22, 0]
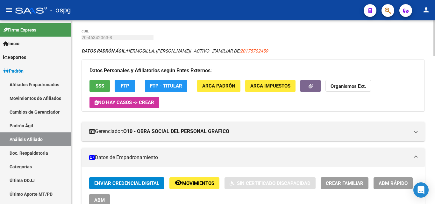
click at [101, 88] on span "SSS" at bounding box center [99, 86] width 9 height 6
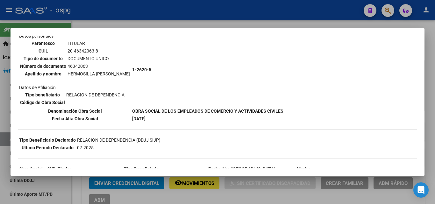
scroll to position [111, 0]
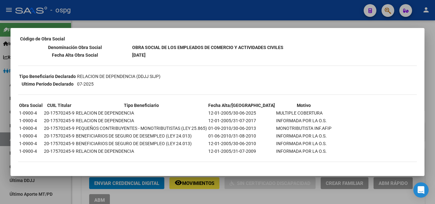
click at [348, 22] on div at bounding box center [217, 102] width 435 height 204
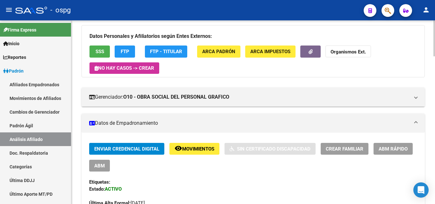
scroll to position [0, 0]
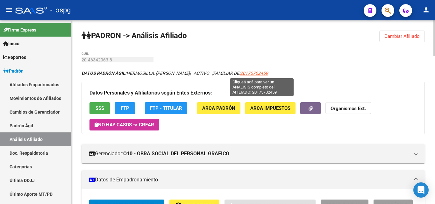
click at [268, 74] on span "20175702459" at bounding box center [254, 73] width 28 height 5
type textarea "20175702459"
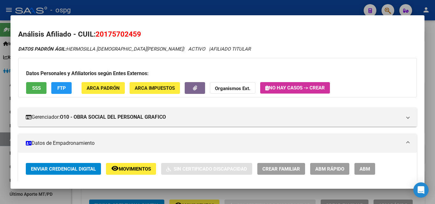
click at [40, 90] on span "SSS" at bounding box center [36, 88] width 9 height 6
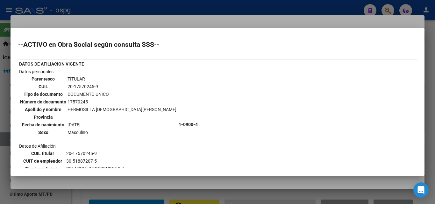
click at [203, 23] on div at bounding box center [217, 102] width 435 height 204
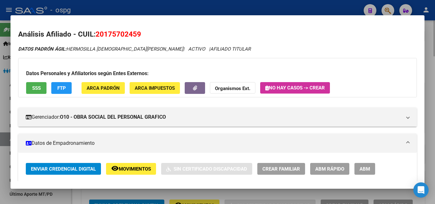
drag, startPoint x: 433, startPoint y: 53, endPoint x: 418, endPoint y: 52, distance: 15.3
click at [433, 53] on div at bounding box center [217, 102] width 435 height 204
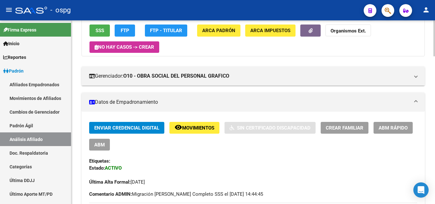
scroll to position [64, 0]
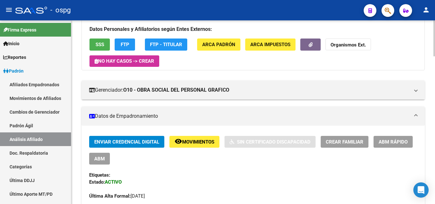
click at [396, 142] on span "ABM Rápido" at bounding box center [392, 142] width 29 height 6
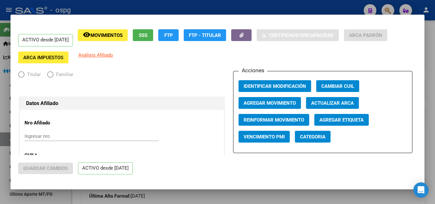
radio input "true"
type input "30-51887207-5"
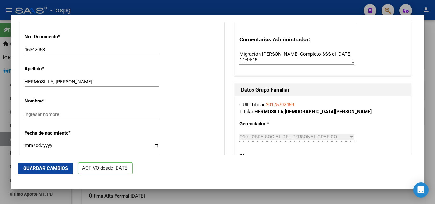
scroll to position [191, 0]
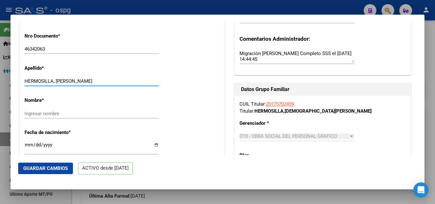
drag, startPoint x: 54, startPoint y: 81, endPoint x: 95, endPoint y: 83, distance: 40.4
click at [95, 83] on input "HERMOSILLA, [PERSON_NAME]" at bounding box center [91, 81] width 134 height 6
type input "HERMOSILLA,"
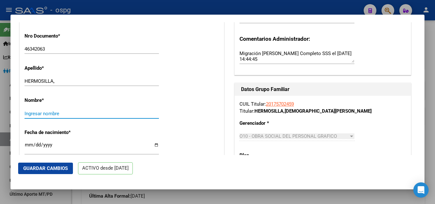
click at [81, 115] on input "Ingresar nombre" at bounding box center [91, 114] width 134 height 6
paste input "[PERSON_NAME]"
type input "[PERSON_NAME]"
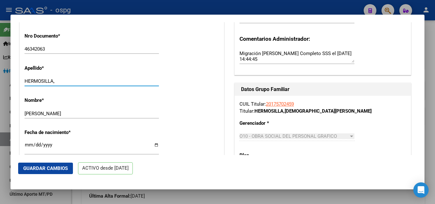
click at [62, 81] on input "HERMOSILLA," at bounding box center [91, 81] width 134 height 6
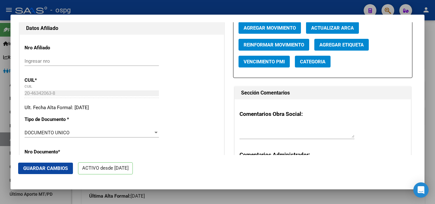
scroll to position [127, 0]
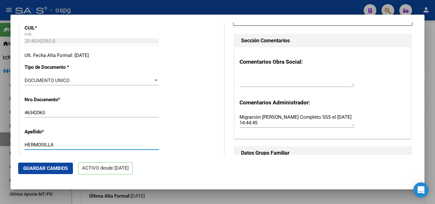
type input "HERMOSILLA"
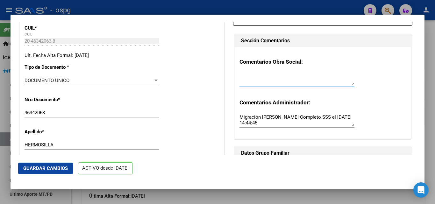
click at [257, 84] on textarea at bounding box center [296, 79] width 115 height 13
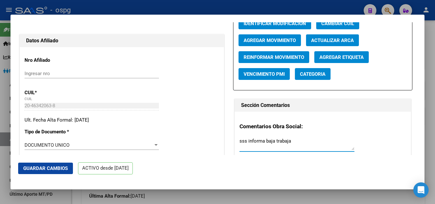
scroll to position [0, 0]
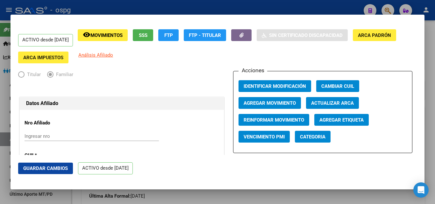
type textarea "sss informa baja trabaja"
click at [280, 104] on span "Agregar Movimiento" at bounding box center [269, 103] width 52 height 6
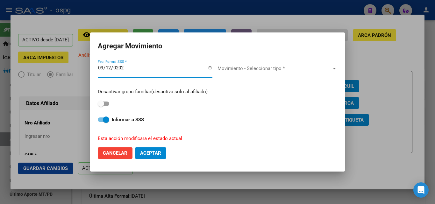
type input "[DATE]"
click at [271, 72] on div "Movimiento - Seleccionar tipo * Movimiento - Seleccionar tipo *" at bounding box center [277, 69] width 120 height 10
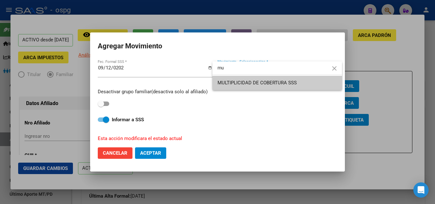
type input "mu"
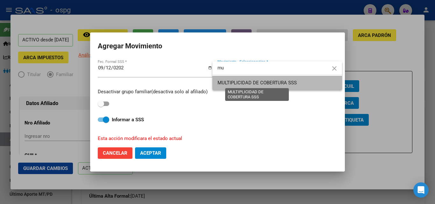
drag, startPoint x: 243, startPoint y: 81, endPoint x: 218, endPoint y: 120, distance: 46.5
click at [243, 81] on span "MULTIPLICIDAD DE COBERTURA SSS" at bounding box center [256, 83] width 79 height 6
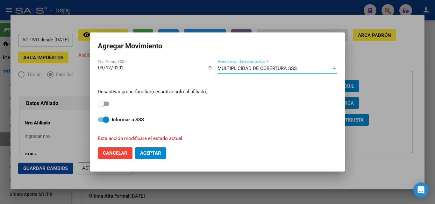
click at [157, 155] on span "Aceptar" at bounding box center [150, 153] width 21 height 6
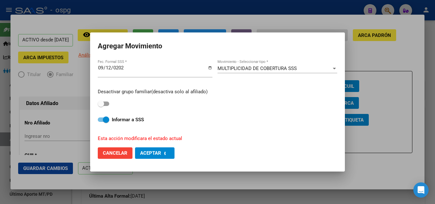
checkbox input "false"
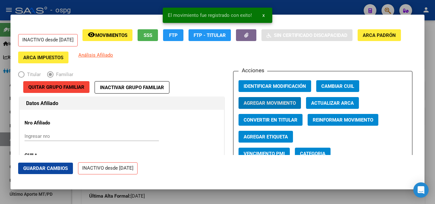
click at [38, 171] on button "Guardar Cambios" at bounding box center [45, 168] width 55 height 11
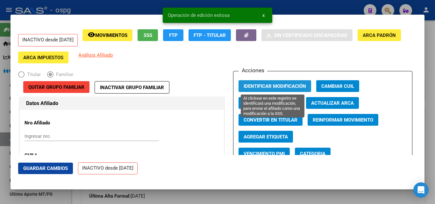
click at [259, 87] on span "Identificar Modificación" at bounding box center [274, 86] width 62 height 6
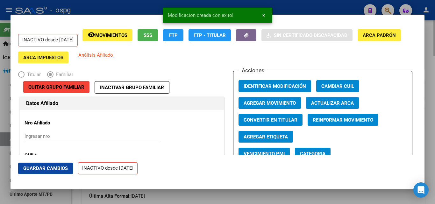
click at [434, 37] on div at bounding box center [217, 102] width 435 height 204
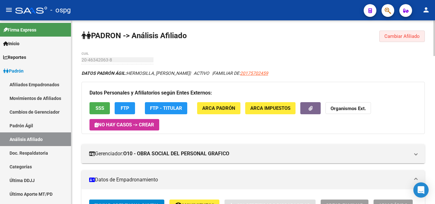
click at [401, 33] on button "Cambiar Afiliado" at bounding box center [401, 36] width 45 height 11
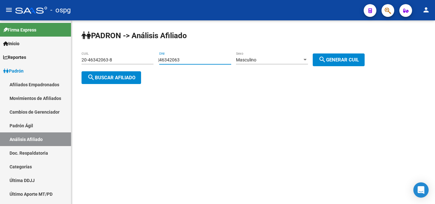
drag, startPoint x: 212, startPoint y: 61, endPoint x: 168, endPoint y: 68, distance: 45.1
click at [168, 68] on div "46342063 DNI" at bounding box center [195, 61] width 72 height 18
type input "4"
paste input "19019700"
type input "19019700"
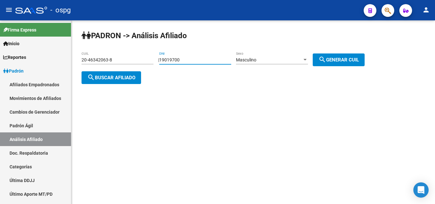
drag, startPoint x: 338, startPoint y: 61, endPoint x: 185, endPoint y: 80, distance: 153.9
click at [331, 63] on span "search Generar CUIL" at bounding box center [338, 60] width 40 height 6
type input "20-19019700-0"
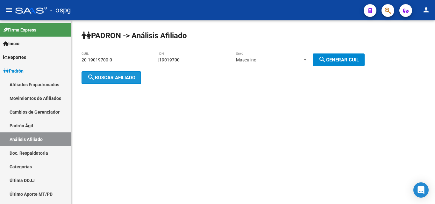
click at [130, 80] on span "search Buscar afiliado" at bounding box center [111, 78] width 48 height 6
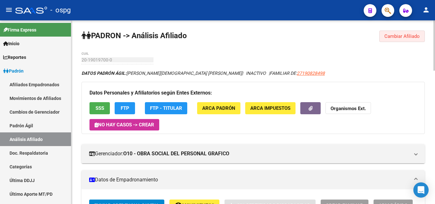
drag, startPoint x: 401, startPoint y: 31, endPoint x: 403, endPoint y: 34, distance: 3.7
click at [403, 32] on button "Cambiar Afiliado" at bounding box center [401, 36] width 45 height 11
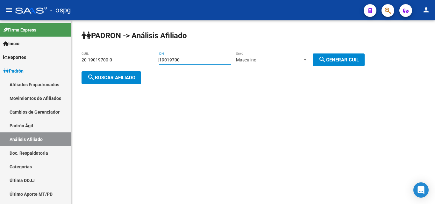
click at [201, 60] on input "19019700" at bounding box center [195, 59] width 72 height 5
drag, startPoint x: 202, startPoint y: 60, endPoint x: 149, endPoint y: 58, distance: 53.2
click at [149, 58] on app-analisis-afiliado "[PERSON_NAME] -> Análisis Afiliado 20-19019700-0 CUIL | 19019700 DNI Masculino …" at bounding box center [225, 68] width 288 height 23
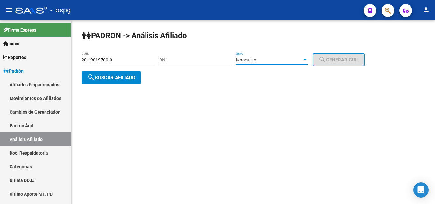
click at [266, 62] on div "Masculino" at bounding box center [269, 59] width 66 height 5
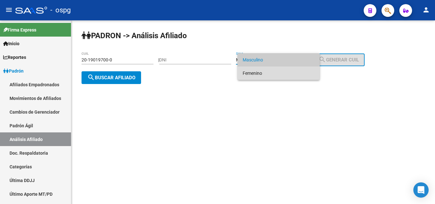
drag, startPoint x: 253, startPoint y: 75, endPoint x: 213, endPoint y: 67, distance: 40.6
click at [249, 74] on span "Femenino" at bounding box center [278, 72] width 72 height 13
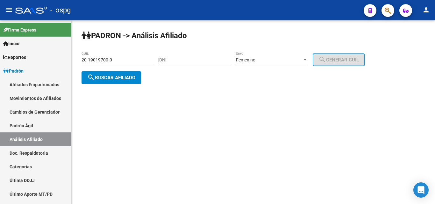
drag, startPoint x: 205, startPoint y: 63, endPoint x: 201, endPoint y: 60, distance: 5.0
click at [205, 63] on div "DNI" at bounding box center [195, 58] width 72 height 13
paste input "45824997"
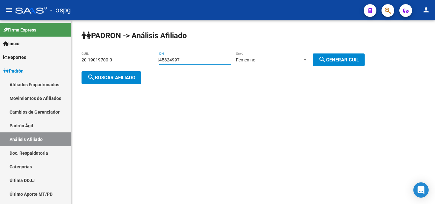
type input "45824997"
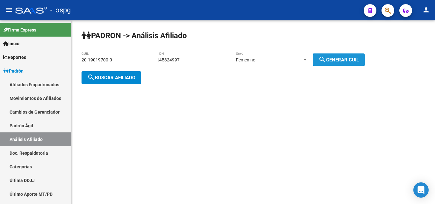
drag, startPoint x: 339, startPoint y: 56, endPoint x: 204, endPoint y: 68, distance: 136.4
click at [337, 56] on button "search Generar CUIL" at bounding box center [338, 59] width 52 height 13
type input "27-45824997-6"
drag, startPoint x: 105, startPoint y: 73, endPoint x: 126, endPoint y: 55, distance: 27.3
click at [109, 72] on button "search Buscar afiliado" at bounding box center [110, 77] width 59 height 13
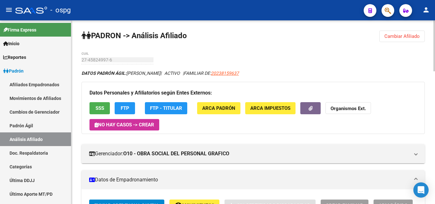
click at [100, 109] on span "SSS" at bounding box center [99, 109] width 9 height 6
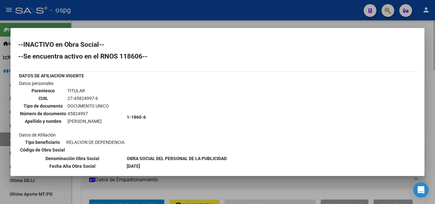
click at [205, 21] on div at bounding box center [217, 102] width 435 height 204
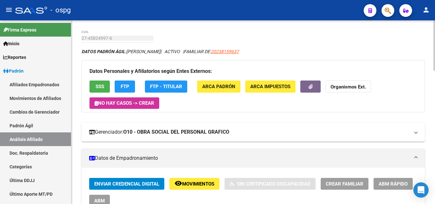
scroll to position [64, 0]
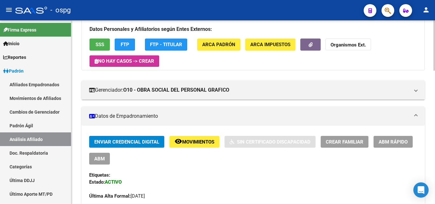
click at [389, 143] on span "ABM Rápido" at bounding box center [392, 142] width 29 height 6
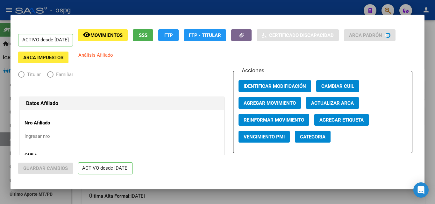
radio input "true"
type input "30-69450491-0"
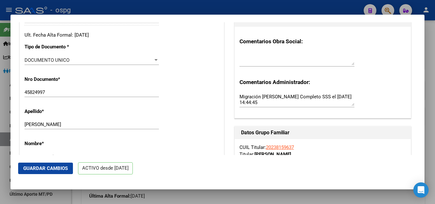
scroll to position [159, 0]
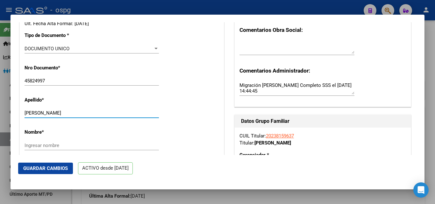
drag, startPoint x: 53, startPoint y: 112, endPoint x: 88, endPoint y: 111, distance: 35.6
click at [88, 111] on input "[PERSON_NAME]" at bounding box center [91, 113] width 134 height 6
type input "[PERSON_NAME]"
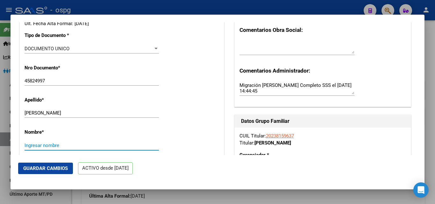
drag, startPoint x: 51, startPoint y: 143, endPoint x: 59, endPoint y: 139, distance: 9.8
click at [56, 139] on div "Nombre * Ingresar nombre" at bounding box center [121, 140] width 194 height 32
type input "[PERSON_NAME]"
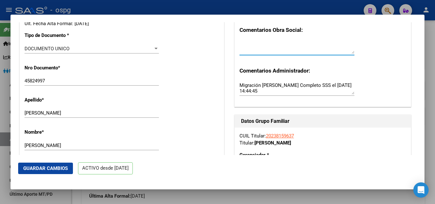
click at [261, 52] on textarea at bounding box center [296, 47] width 115 height 13
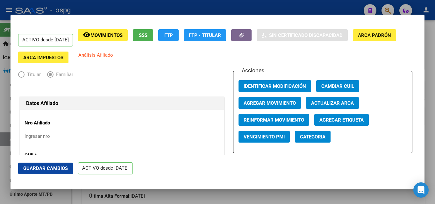
type textarea "SSS INFORMA BAJA TRABAJA"
click at [272, 103] on span "Agregar Movimiento" at bounding box center [269, 103] width 52 height 6
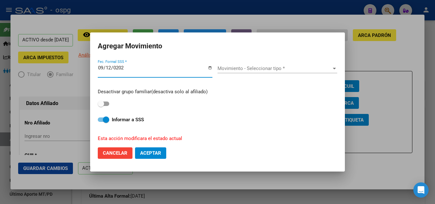
type input "[DATE]"
click at [243, 66] on span "Movimiento - Seleccionar tipo *" at bounding box center [274, 69] width 114 height 6
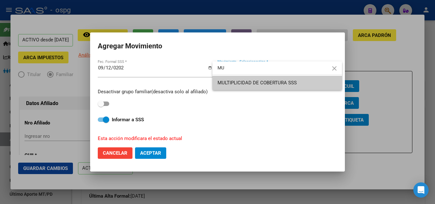
type input "MU"
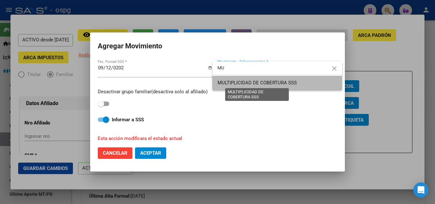
drag, startPoint x: 245, startPoint y: 85, endPoint x: 256, endPoint y: 102, distance: 20.7
click at [246, 86] on span "MULTIPLICIDAD DE COBERTURA SSS" at bounding box center [256, 83] width 79 height 6
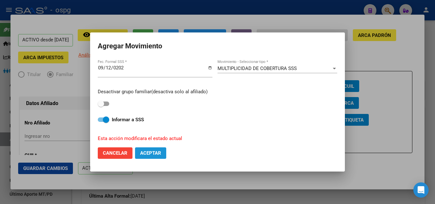
click at [163, 151] on button "Aceptar" at bounding box center [150, 152] width 31 height 11
checkbox input "false"
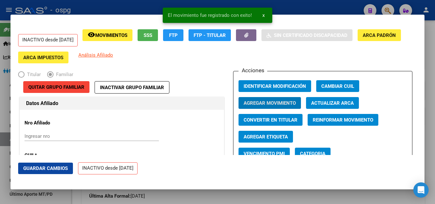
click at [42, 167] on span "Guardar Cambios" at bounding box center [45, 168] width 45 height 6
click at [433, 42] on div at bounding box center [217, 102] width 435 height 204
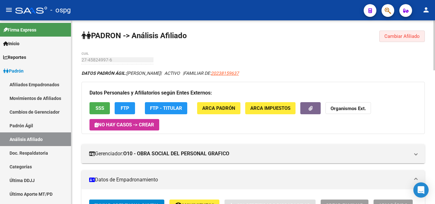
click at [402, 39] on span "Cambiar Afiliado" at bounding box center [401, 36] width 35 height 6
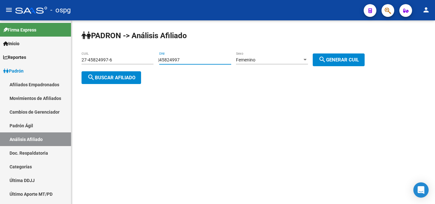
drag, startPoint x: 147, startPoint y: 58, endPoint x: 176, endPoint y: 62, distance: 29.5
click at [142, 61] on app-analisis-afiliado "[PERSON_NAME] -> Análisis Afiliado 27-45824997-6 CUIL | 45824997 DNI Femenino S…" at bounding box center [225, 68] width 288 height 23
paste input "7099762"
type input "47099762"
drag, startPoint x: 255, startPoint y: 59, endPoint x: 262, endPoint y: 61, distance: 7.0
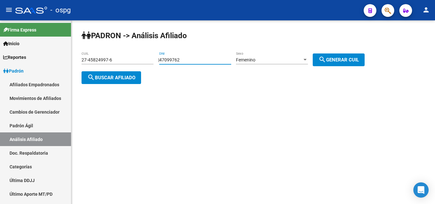
click at [255, 61] on span "Femenino" at bounding box center [245, 59] width 19 height 5
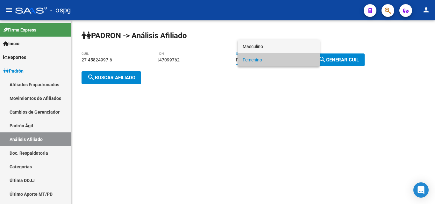
click at [265, 50] on span "Masculino" at bounding box center [278, 46] width 72 height 13
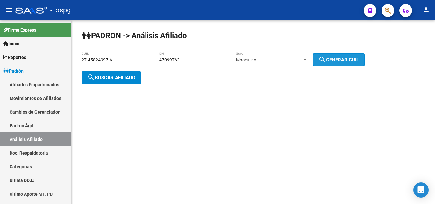
drag, startPoint x: 362, startPoint y: 59, endPoint x: 161, endPoint y: 75, distance: 201.8
click at [359, 59] on span "search Generar CUIL" at bounding box center [338, 60] width 40 height 6
type input "20-47099762-2"
click at [136, 78] on button "search Buscar afiliado" at bounding box center [110, 77] width 59 height 13
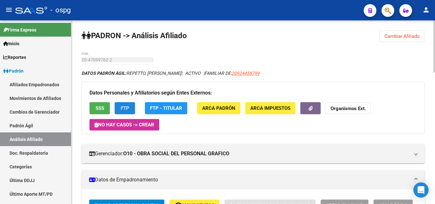
click at [117, 111] on button "FTP" at bounding box center [125, 108] width 20 height 12
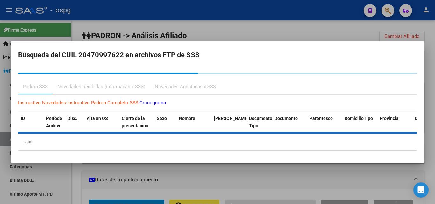
click at [306, 33] on div at bounding box center [217, 102] width 435 height 204
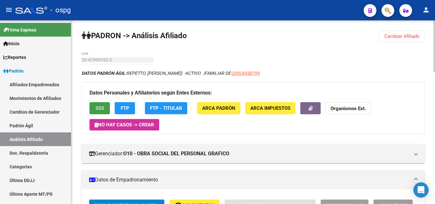
click at [94, 107] on button "SSS" at bounding box center [99, 108] width 20 height 12
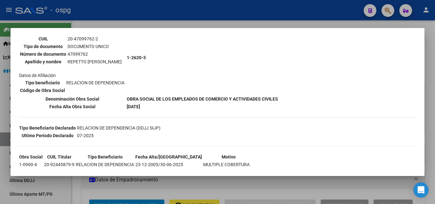
scroll to position [88, 0]
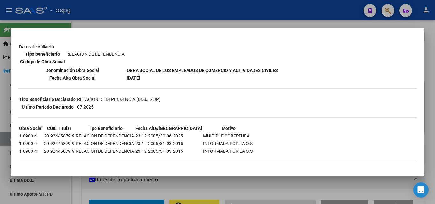
click at [261, 21] on div at bounding box center [217, 102] width 435 height 204
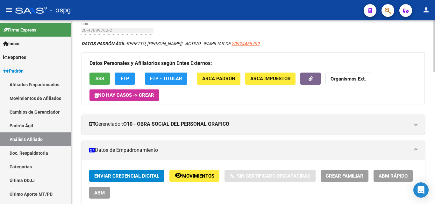
scroll to position [64, 0]
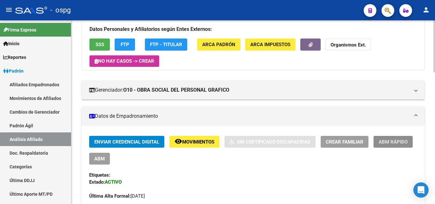
click at [388, 145] on button "ABM Rápido" at bounding box center [392, 142] width 39 height 12
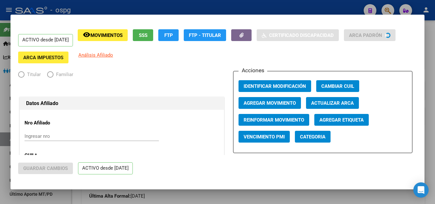
radio input "true"
type input "30-68212797-6"
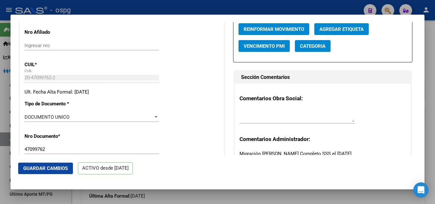
scroll to position [159, 0]
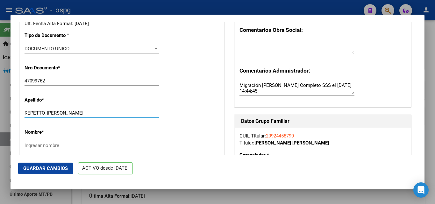
drag, startPoint x: 48, startPoint y: 113, endPoint x: 100, endPoint y: 120, distance: 52.6
click at [102, 119] on div "REPETTO, [PERSON_NAME] Ingresar apellido" at bounding box center [91, 116] width 134 height 16
type input "REPETTO"
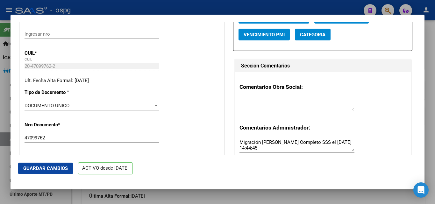
scroll to position [127, 0]
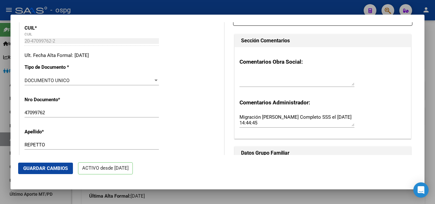
type input "[PERSON_NAME]"
click at [250, 82] on textarea at bounding box center [296, 79] width 115 height 13
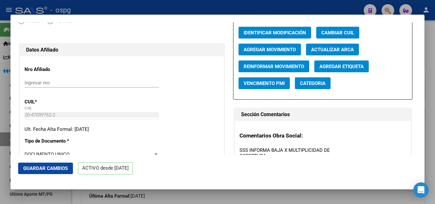
scroll to position [0, 0]
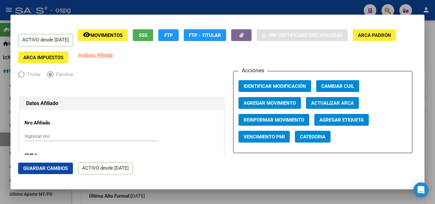
type textarea "SSS INFORMA BAJA X MULTIPLICIDAD DE COBERTURA"
click at [261, 104] on span "Agregar Movimiento" at bounding box center [269, 103] width 52 height 6
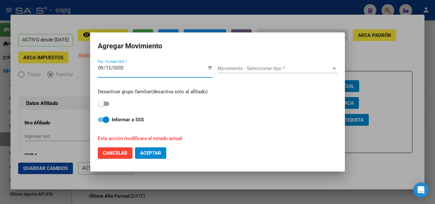
type input "[DATE]"
click at [257, 72] on div "Movimiento - Seleccionar tipo * Movimiento - Seleccionar tipo *" at bounding box center [277, 69] width 120 height 10
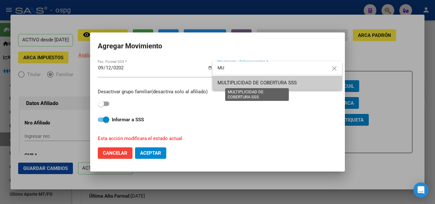
type input "MU"
click at [248, 80] on span "MULTIPLICIDAD DE COBERTURA SSS" at bounding box center [256, 83] width 79 height 6
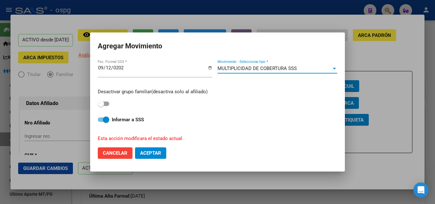
click at [154, 156] on button "Aceptar" at bounding box center [150, 152] width 31 height 11
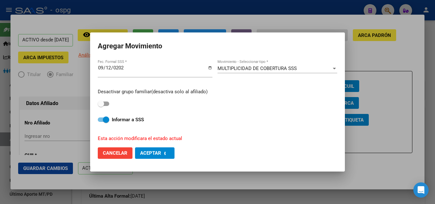
checkbox input "false"
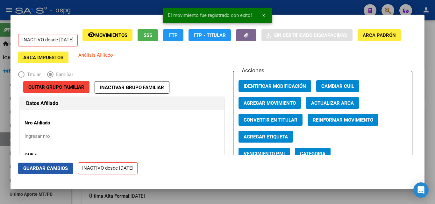
click at [49, 170] on span "Guardar Cambios" at bounding box center [45, 168] width 45 height 6
click at [432, 54] on div at bounding box center [217, 102] width 435 height 204
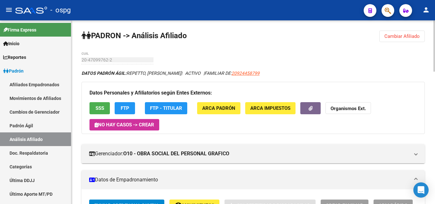
click at [404, 37] on span "Cambiar Afiliado" at bounding box center [401, 36] width 35 height 6
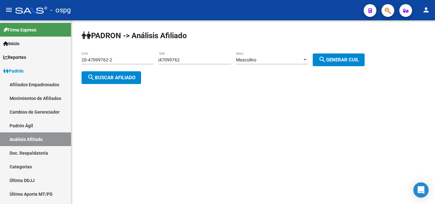
drag, startPoint x: 201, startPoint y: 55, endPoint x: 203, endPoint y: 66, distance: 11.3
click at [141, 57] on app-analisis-afiliado "[PERSON_NAME] -> Análisis Afiliado 20-47099762-2 CUIL | 47099762 DNI Masculino …" at bounding box center [225, 68] width 288 height 23
click at [208, 59] on input "47099762" at bounding box center [195, 59] width 72 height 5
drag, startPoint x: 218, startPoint y: 59, endPoint x: 177, endPoint y: 61, distance: 41.1
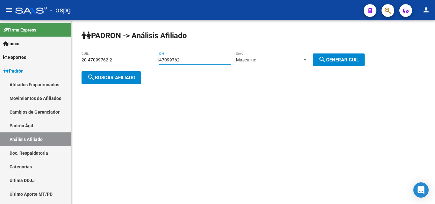
click at [117, 57] on app-analisis-afiliado "[PERSON_NAME] -> Análisis Afiliado 20-47099762-2 CUIL | 47099762 DNI Masculino …" at bounding box center [225, 68] width 288 height 23
paste input "1797259"
type input "41797259"
click at [282, 62] on div "Masculino Sexo" at bounding box center [272, 58] width 72 height 13
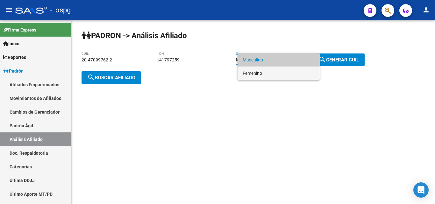
click at [255, 69] on span "Femenino" at bounding box center [278, 72] width 72 height 13
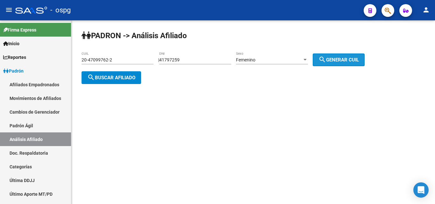
drag, startPoint x: 341, startPoint y: 61, endPoint x: 140, endPoint y: 80, distance: 201.3
click at [338, 62] on span "search Generar CUIL" at bounding box center [338, 60] width 40 height 6
type input "27-41797259-0"
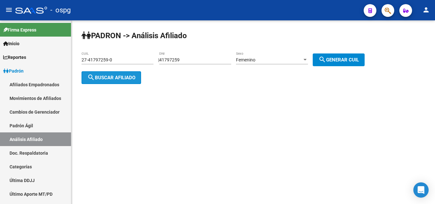
click at [126, 81] on button "search Buscar afiliado" at bounding box center [110, 77] width 59 height 13
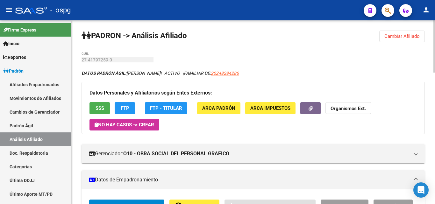
click at [102, 106] on span "SSS" at bounding box center [99, 109] width 9 height 6
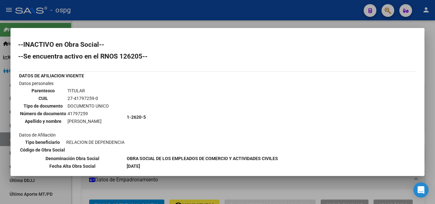
click at [333, 24] on div at bounding box center [217, 102] width 435 height 204
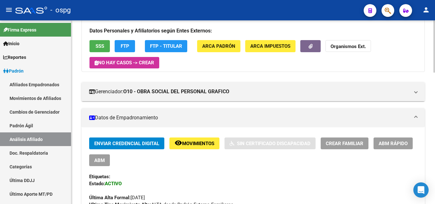
scroll to position [64, 0]
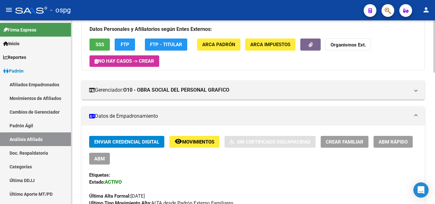
click at [401, 137] on button "ABM Rápido" at bounding box center [392, 142] width 39 height 12
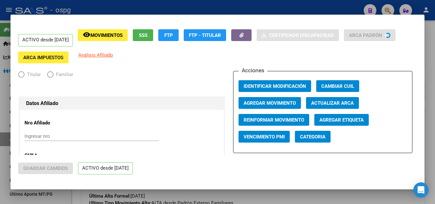
radio input "true"
type input "30-67616699-4"
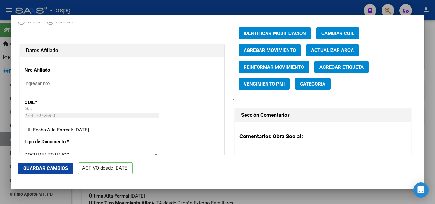
scroll to position [0, 0]
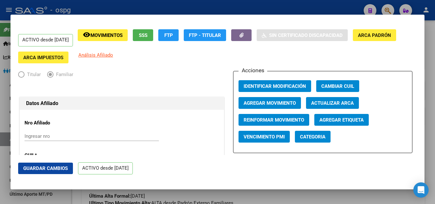
click at [260, 99] on button "Agregar Movimiento" at bounding box center [269, 103] width 62 height 12
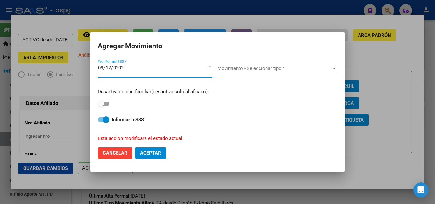
type input "[DATE]"
click at [238, 67] on span "Movimiento - Seleccionar tipo *" at bounding box center [274, 69] width 114 height 6
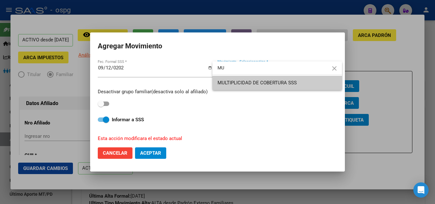
type input "MU"
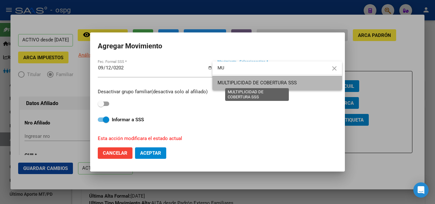
drag, startPoint x: 246, startPoint y: 80, endPoint x: 263, endPoint y: 101, distance: 27.1
click at [248, 81] on span "MULTIPLICIDAD DE COBERTURA SSS" at bounding box center [256, 83] width 79 height 6
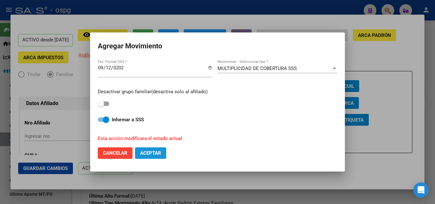
click at [149, 154] on span "Aceptar" at bounding box center [150, 153] width 21 height 6
checkbox input "false"
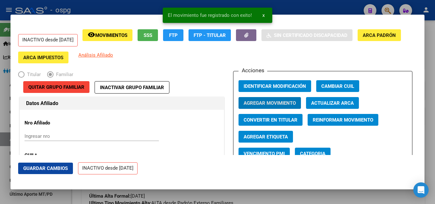
click at [40, 165] on span "Guardar Cambios" at bounding box center [45, 168] width 45 height 6
click at [430, 46] on div at bounding box center [217, 102] width 435 height 204
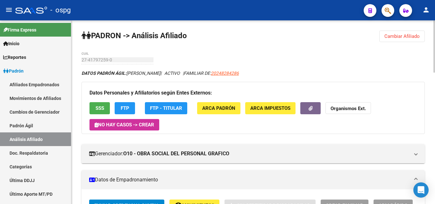
click at [404, 38] on span "Cambiar Afiliado" at bounding box center [401, 36] width 35 height 6
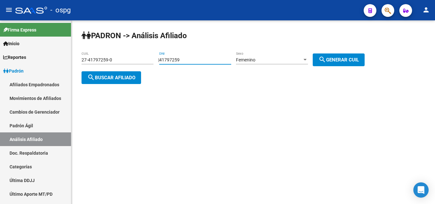
drag, startPoint x: 213, startPoint y: 62, endPoint x: 101, endPoint y: 62, distance: 111.7
click at [101, 62] on app-analisis-afiliado "[PERSON_NAME] -> Análisis Afiliado 27-41797259-0 CUIL | 41797259 DNI Femenino S…" at bounding box center [225, 68] width 288 height 23
paste input "47114826"
type input "47114826"
click at [278, 59] on div "Femenino" at bounding box center [269, 59] width 66 height 5
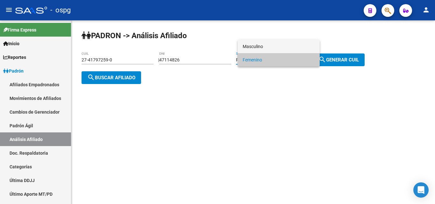
click at [272, 45] on span "Masculino" at bounding box center [278, 46] width 72 height 13
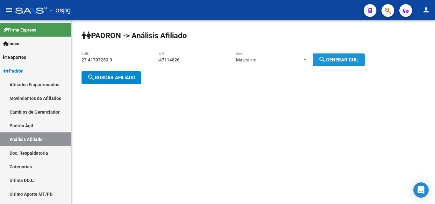
drag, startPoint x: 338, startPoint y: 54, endPoint x: 313, endPoint y: 59, distance: 25.2
click at [339, 55] on button "search Generar CUIL" at bounding box center [338, 59] width 52 height 13
type input "20-47114826-2"
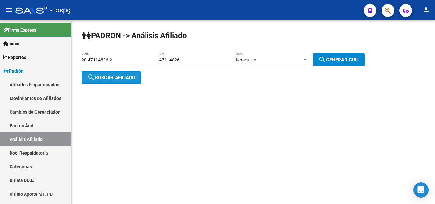
click at [106, 77] on span "search Buscar afiliado" at bounding box center [111, 78] width 48 height 6
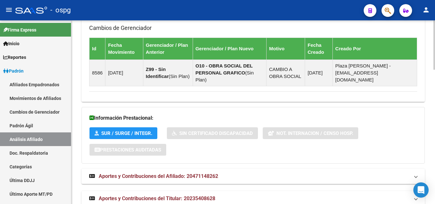
scroll to position [501, 0]
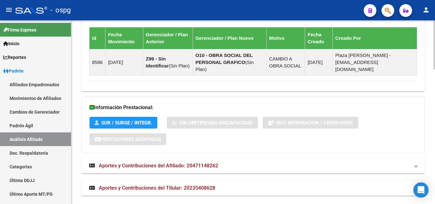
drag, startPoint x: 287, startPoint y: 164, endPoint x: 291, endPoint y: 159, distance: 7.5
click at [289, 164] on mat-expansion-panel-header "Aportes y Contribuciones del Afiliado: 20471148262" at bounding box center [252, 165] width 343 height 15
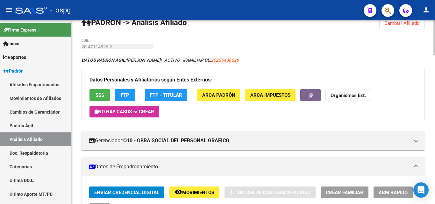
scroll to position [0, 0]
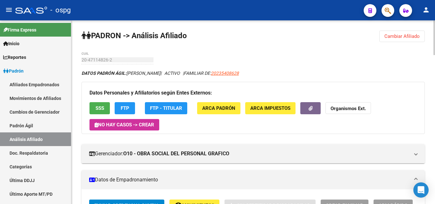
click at [102, 106] on span "SSS" at bounding box center [99, 109] width 9 height 6
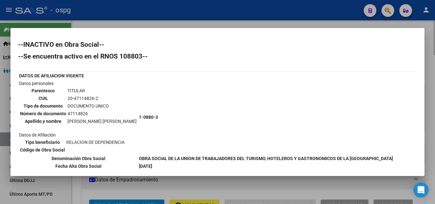
click at [430, 55] on div at bounding box center [217, 102] width 435 height 204
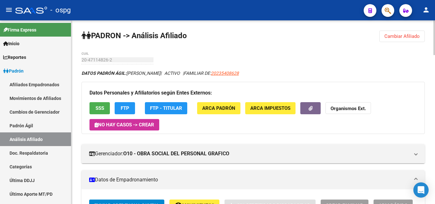
click at [415, 39] on span "Cambiar Afiliado" at bounding box center [401, 36] width 35 height 6
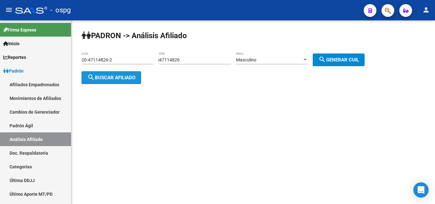
click at [109, 78] on span "search Buscar afiliado" at bounding box center [111, 78] width 48 height 6
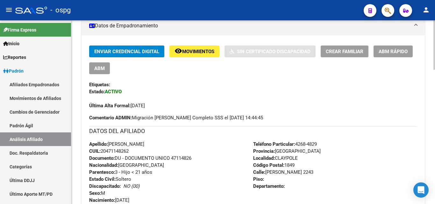
scroll to position [159, 0]
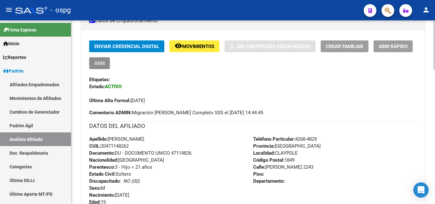
click at [103, 64] on span "ABM" at bounding box center [99, 63] width 10 height 6
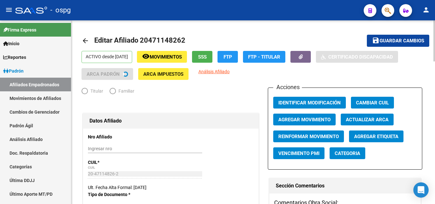
radio input "true"
type input "33-52537286-9"
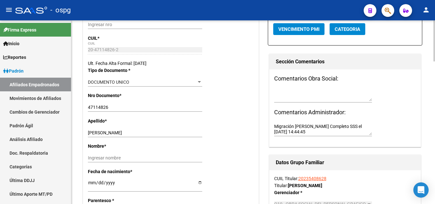
scroll to position [127, 0]
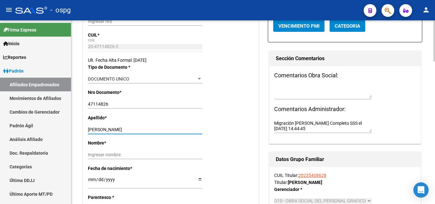
drag, startPoint x: 107, startPoint y: 130, endPoint x: 143, endPoint y: 130, distance: 36.3
click at [143, 130] on input "[PERSON_NAME]" at bounding box center [145, 129] width 114 height 5
type input "MEDINA"
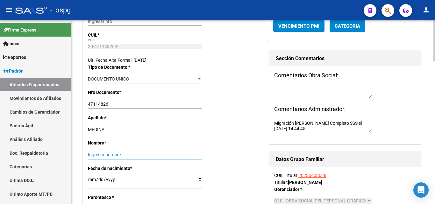
click at [141, 153] on input "Ingresar nombre" at bounding box center [145, 154] width 114 height 5
paste input "[PERSON_NAME]"
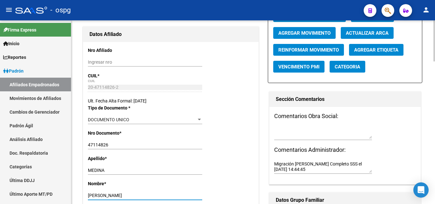
scroll to position [32, 0]
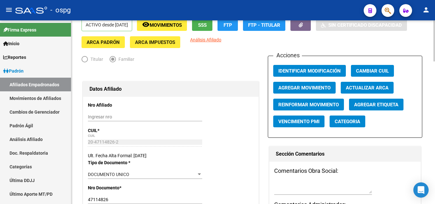
type input "[PERSON_NAME]"
click at [325, 91] on button "Agregar Movimiento" at bounding box center [304, 88] width 62 height 12
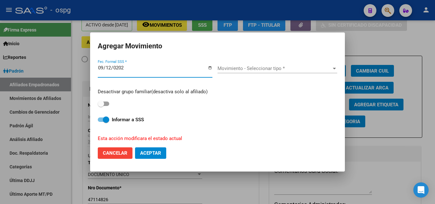
type input "[DATE]"
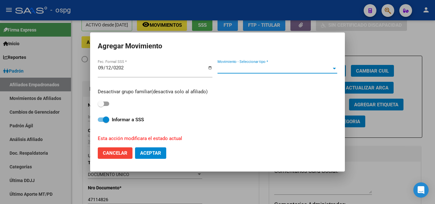
click at [249, 67] on span "Movimiento - Seleccionar tipo *" at bounding box center [274, 69] width 114 height 6
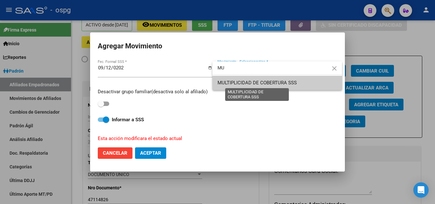
type input "MU"
drag, startPoint x: 252, startPoint y: 82, endPoint x: 252, endPoint y: 86, distance: 3.8
click at [252, 82] on span "MULTIPLICIDAD DE COBERTURA SSS" at bounding box center [256, 83] width 79 height 6
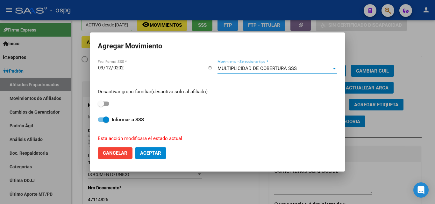
click at [161, 151] on span "Aceptar" at bounding box center [150, 153] width 21 height 6
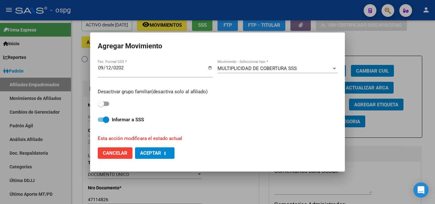
checkbox input "false"
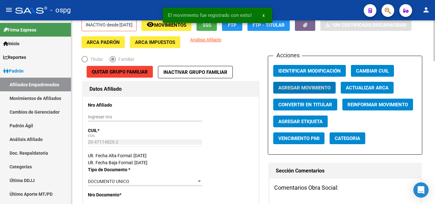
click at [395, 42] on div "INACTIVO desde [DATE] remove_red_eye Movimientos SSS FTP FTP - Titular Sin Cert…" at bounding box center [252, 33] width 343 height 29
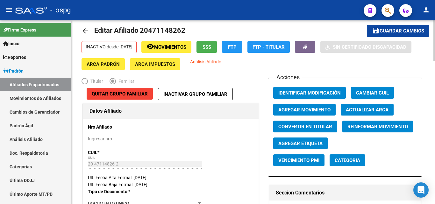
scroll to position [0, 0]
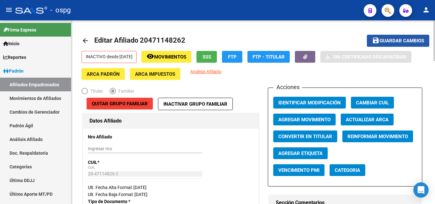
click at [413, 45] on button "save Guardar cambios" at bounding box center [398, 41] width 62 height 12
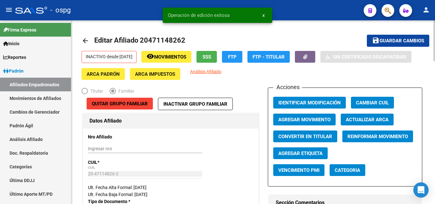
click at [85, 39] on mat-icon "arrow_back" at bounding box center [85, 41] width 8 height 8
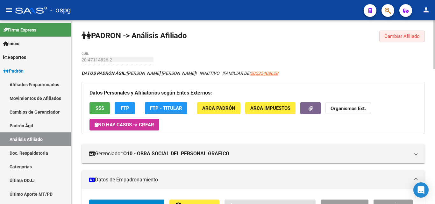
click at [415, 38] on span "Cambiar Afiliado" at bounding box center [401, 36] width 35 height 6
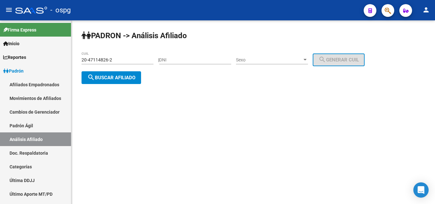
click at [179, 60] on input "DNI" at bounding box center [195, 59] width 72 height 5
paste input "48059451"
type input "48059451"
click at [278, 63] on div "Sexo Sexo" at bounding box center [272, 58] width 72 height 13
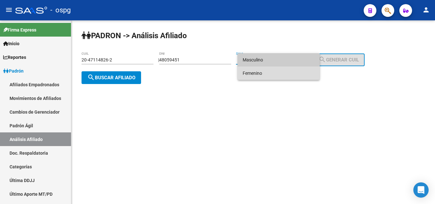
drag, startPoint x: 270, startPoint y: 72, endPoint x: 323, endPoint y: 62, distance: 54.1
click at [271, 72] on span "Femenino" at bounding box center [278, 72] width 72 height 13
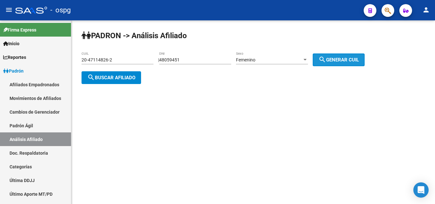
click at [350, 63] on button "search Generar CUIL" at bounding box center [338, 59] width 52 height 13
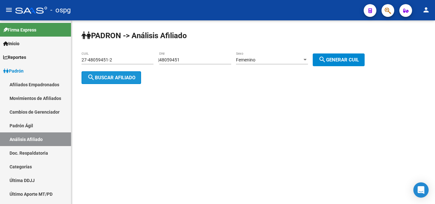
click at [124, 76] on span "search Buscar afiliado" at bounding box center [111, 78] width 48 height 6
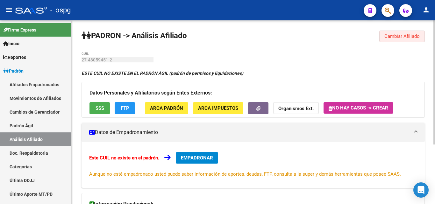
click at [411, 33] on button "Cambiar Afiliado" at bounding box center [401, 36] width 45 height 11
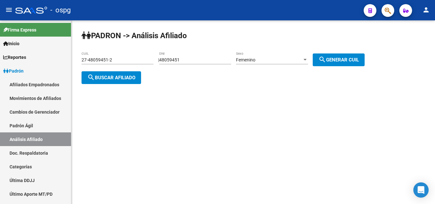
click at [264, 59] on div "Femenino" at bounding box center [269, 59] width 66 height 5
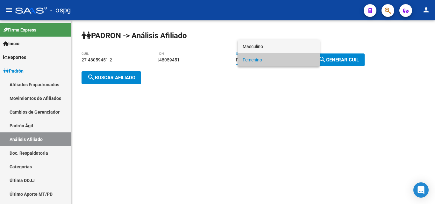
click at [266, 47] on span "Masculino" at bounding box center [278, 46] width 72 height 13
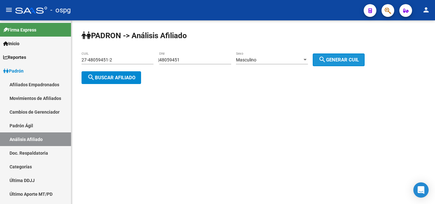
drag, startPoint x: 358, startPoint y: 60, endPoint x: 257, endPoint y: 65, distance: 100.9
click at [356, 61] on span "search Generar CUIL" at bounding box center [338, 60] width 40 height 6
type input "20-48059451-8"
drag, startPoint x: 123, startPoint y: 70, endPoint x: 126, endPoint y: 74, distance: 5.0
click at [124, 72] on div "[PERSON_NAME] -> Análisis Afiliado 20-48059451-8 CUIL | 48059451 DNI Masculino …" at bounding box center [252, 62] width 363 height 84
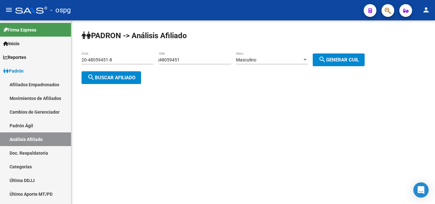
click at [127, 75] on span "search Buscar afiliado" at bounding box center [111, 78] width 48 height 6
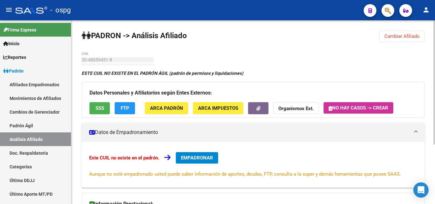
click at [387, 76] on div "ESTE CUIL NO EXISTE EN EL PADRÓN ÁGIL (padrón de permisos y liquidaciones)" at bounding box center [252, 73] width 343 height 7
click at [394, 35] on span "Cambiar Afiliado" at bounding box center [401, 36] width 35 height 6
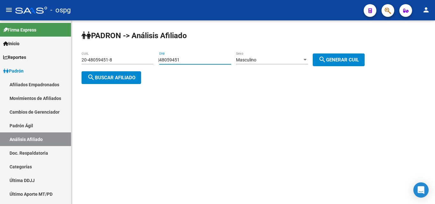
drag, startPoint x: 197, startPoint y: 60, endPoint x: 219, endPoint y: 61, distance: 22.6
click at [149, 57] on app-analisis-afiliado "[PERSON_NAME] -> Análisis Afiliado 20-48059451-8 CUIL | 48059451 DNI Masculino …" at bounding box center [225, 68] width 288 height 23
paste input "6266253"
type input "46266253"
click at [339, 63] on button "search Generar CUIL" at bounding box center [338, 59] width 52 height 13
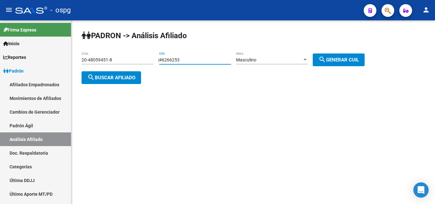
type input "20-46266253-0"
click at [110, 77] on span "search Buscar afiliado" at bounding box center [111, 78] width 48 height 6
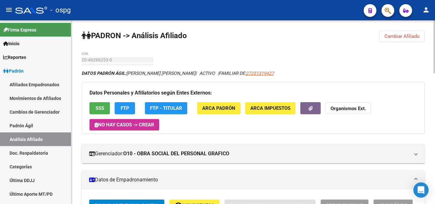
click at [96, 108] on span "SSS" at bounding box center [99, 109] width 9 height 6
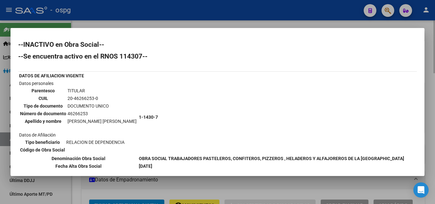
drag, startPoint x: 179, startPoint y: 23, endPoint x: 183, endPoint y: 23, distance: 3.8
click at [179, 23] on div at bounding box center [217, 102] width 435 height 204
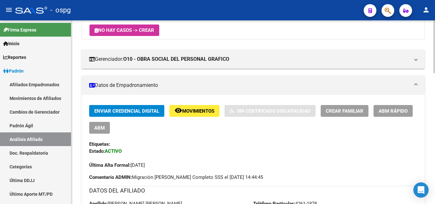
scroll to position [95, 0]
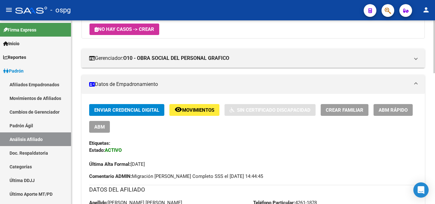
click at [394, 112] on span "ABM Rápido" at bounding box center [392, 110] width 29 height 6
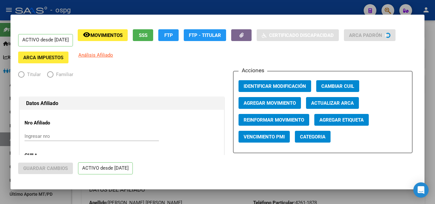
radio input "true"
type input "30-67941728-9"
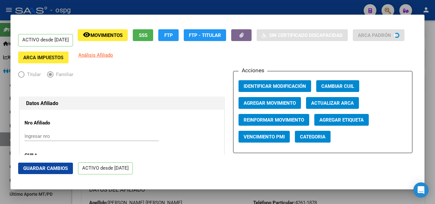
scroll to position [127, 0]
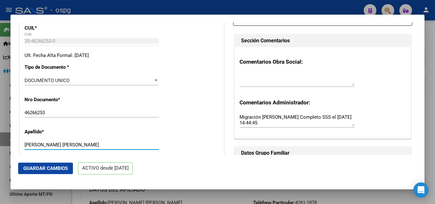
drag, startPoint x: 43, startPoint y: 144, endPoint x: 95, endPoint y: 143, distance: 52.2
click at [95, 143] on input "[PERSON_NAME] [PERSON_NAME]" at bounding box center [91, 145] width 134 height 6
type input "[PERSON_NAME]"
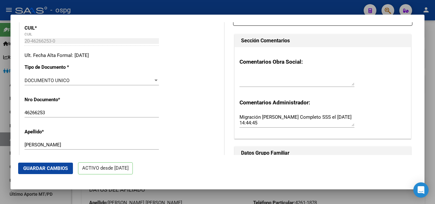
scroll to position [191, 0]
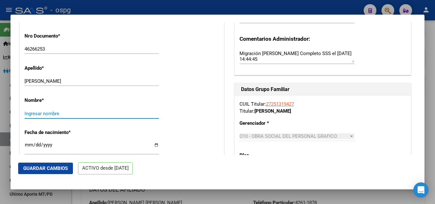
click at [44, 114] on input "Ingresar nombre" at bounding box center [91, 114] width 134 height 6
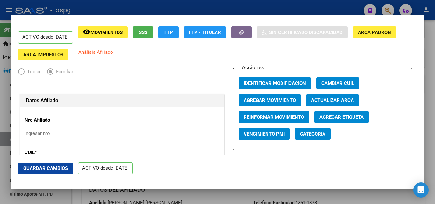
scroll to position [0, 0]
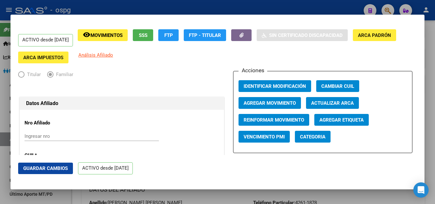
type input "[PERSON_NAME]"
click at [284, 103] on span "Agregar Movimiento" at bounding box center [269, 103] width 52 height 6
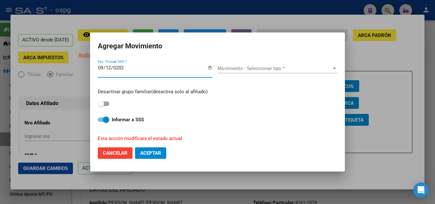
type input "[DATE]"
click at [262, 67] on span "Movimiento - Seleccionar tipo *" at bounding box center [274, 69] width 114 height 6
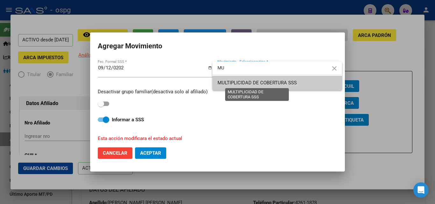
type input "MU"
click at [245, 86] on span "MULTIPLICIDAD DE COBERTURA SSS" at bounding box center [256, 83] width 79 height 6
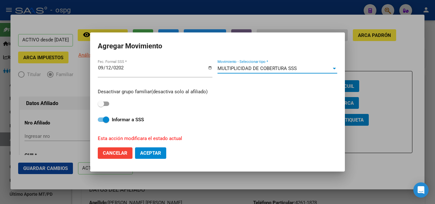
click at [155, 153] on span "Aceptar" at bounding box center [150, 153] width 21 height 6
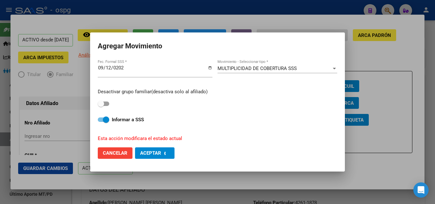
checkbox input "false"
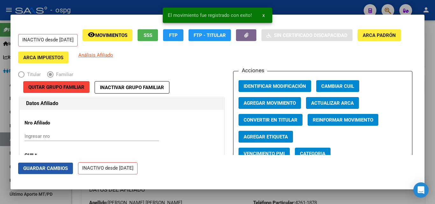
click at [45, 167] on span "Guardar Cambios" at bounding box center [45, 168] width 45 height 6
click at [429, 78] on div at bounding box center [217, 102] width 435 height 204
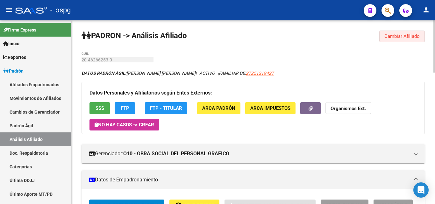
drag, startPoint x: 415, startPoint y: 36, endPoint x: 130, endPoint y: 43, distance: 285.5
click at [415, 36] on span "Cambiar Afiliado" at bounding box center [401, 36] width 35 height 6
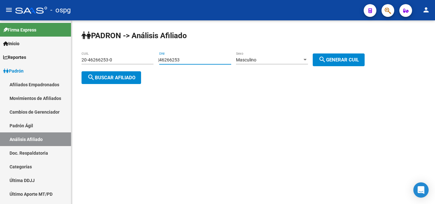
drag, startPoint x: 197, startPoint y: 58, endPoint x: 147, endPoint y: 58, distance: 49.6
click at [147, 58] on app-analisis-afiliado "[PERSON_NAME] -> Análisis Afiliado 20-46266253-0 CUIL | 46266253 DNI Masculino …" at bounding box center [225, 68] width 288 height 23
paste input "7479918"
type input "47479918"
drag, startPoint x: 332, startPoint y: 56, endPoint x: 227, endPoint y: 75, distance: 106.3
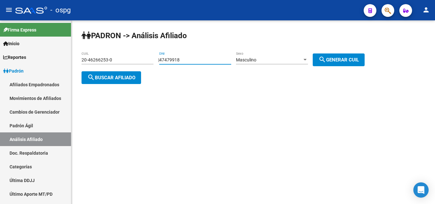
click at [326, 56] on mat-icon "search" at bounding box center [322, 60] width 8 height 8
type input "20-47479918-3"
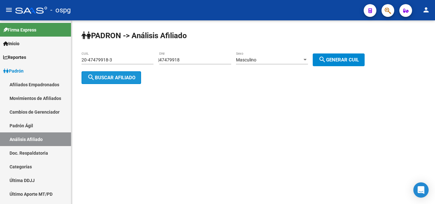
click at [109, 75] on span "search Buscar afiliado" at bounding box center [111, 78] width 48 height 6
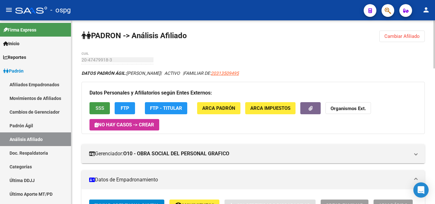
click at [100, 107] on span "SSS" at bounding box center [99, 109] width 9 height 6
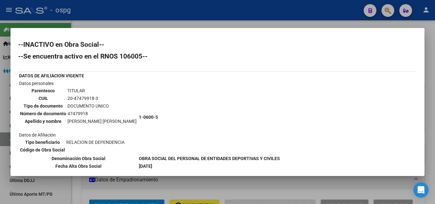
click at [249, 22] on div at bounding box center [217, 102] width 435 height 204
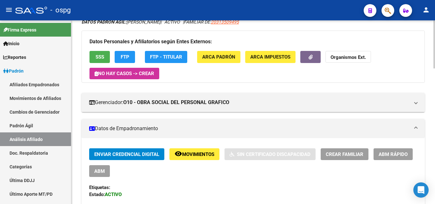
scroll to position [64, 0]
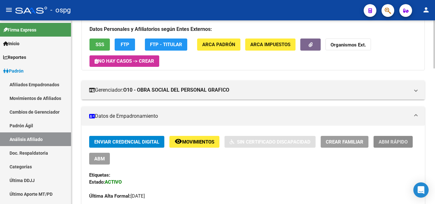
click at [388, 143] on span "ABM Rápido" at bounding box center [392, 142] width 29 height 6
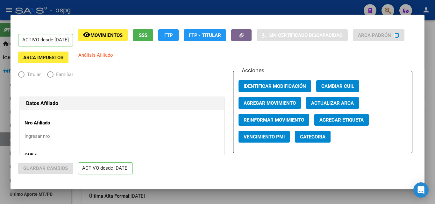
radio input "true"
type input "33-68585268-9"
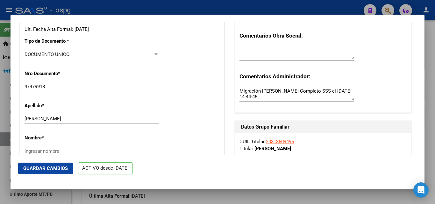
scroll to position [159, 0]
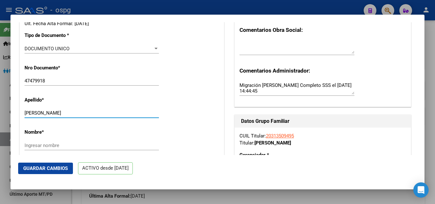
drag, startPoint x: 46, startPoint y: 114, endPoint x: 79, endPoint y: 119, distance: 33.2
click at [79, 119] on div "[PERSON_NAME] apellido" at bounding box center [91, 116] width 134 height 16
click at [50, 111] on input "[PERSON_NAME], IEL" at bounding box center [91, 113] width 134 height 6
type input "[PERSON_NAME]"
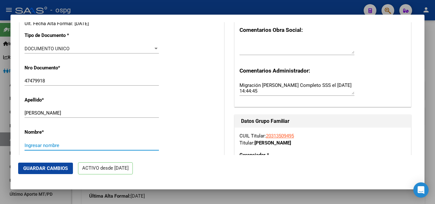
drag, startPoint x: 42, startPoint y: 144, endPoint x: 52, endPoint y: 141, distance: 10.7
click at [52, 142] on div "Ingresar nombre" at bounding box center [91, 146] width 134 height 10
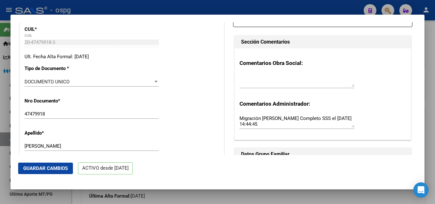
scroll to position [0, 0]
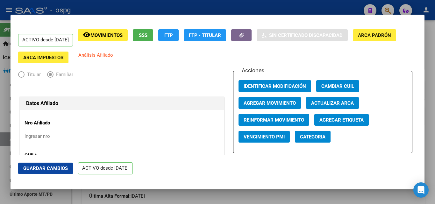
type input "[PERSON_NAME]"
click at [275, 102] on span "Agregar Movimiento" at bounding box center [269, 103] width 52 height 6
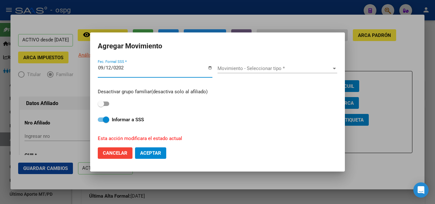
type input "[DATE]"
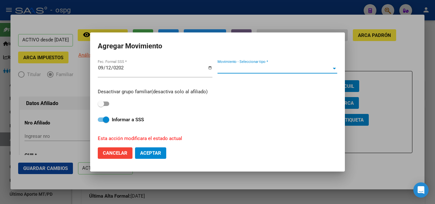
click at [283, 66] on span "Movimiento - Seleccionar tipo *" at bounding box center [274, 69] width 114 height 6
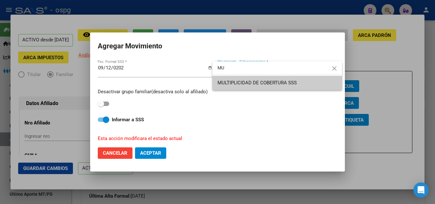
type input "MU"
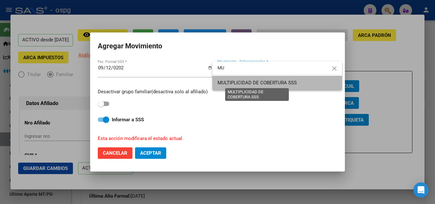
click at [254, 83] on span "MULTIPLICIDAD DE COBERTURA SSS" at bounding box center [256, 83] width 79 height 6
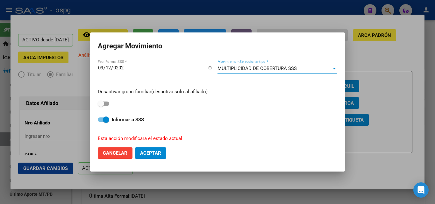
click at [156, 152] on span "Aceptar" at bounding box center [150, 153] width 21 height 6
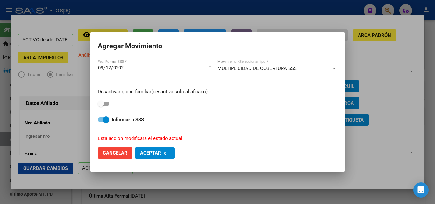
checkbox input "false"
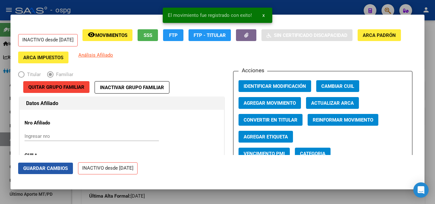
click at [49, 170] on span "Guardar Cambios" at bounding box center [45, 168] width 45 height 6
click at [431, 49] on div at bounding box center [217, 102] width 435 height 204
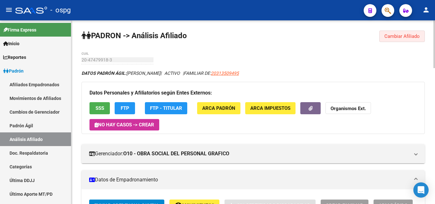
drag, startPoint x: 410, startPoint y: 38, endPoint x: 261, endPoint y: 38, distance: 149.5
click at [387, 40] on button "Cambiar Afiliado" at bounding box center [401, 36] width 45 height 11
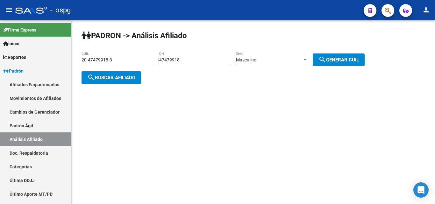
drag, startPoint x: 210, startPoint y: 63, endPoint x: 193, endPoint y: 63, distance: 16.5
click at [134, 57] on app-analisis-afiliado "[PERSON_NAME] -> Análisis Afiliado 20-47479918-3 CUIL | 47479918 DNI Masculino …" at bounding box center [225, 68] width 288 height 23
click at [203, 60] on input "47479918" at bounding box center [195, 59] width 72 height 5
drag, startPoint x: 204, startPoint y: 58, endPoint x: 210, endPoint y: 61, distance: 7.5
click at [204, 58] on input "47479918" at bounding box center [195, 59] width 72 height 5
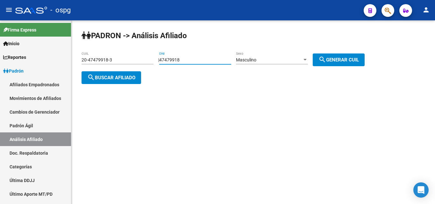
click at [198, 60] on input "47479918" at bounding box center [195, 59] width 72 height 5
drag, startPoint x: 198, startPoint y: 60, endPoint x: 144, endPoint y: 61, distance: 54.1
click at [143, 61] on app-analisis-afiliado "[PERSON_NAME] -> Análisis Afiliado 20-47479918-3 CUIL | 47479918 DNI Masculino …" at bounding box center [225, 68] width 288 height 23
paste input "47205702"
type input "47205702"
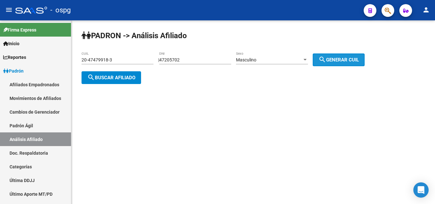
click at [342, 54] on button "search Generar CUIL" at bounding box center [338, 59] width 52 height 13
type input "20-47205702-3"
click at [106, 75] on span "search Buscar afiliado" at bounding box center [111, 78] width 48 height 6
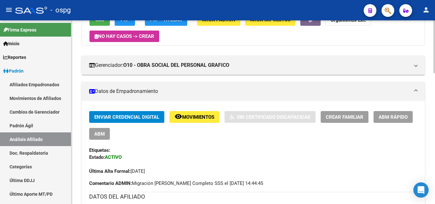
scroll to position [127, 0]
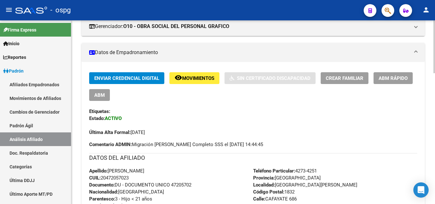
click at [398, 77] on span "ABM Rápido" at bounding box center [392, 78] width 29 height 6
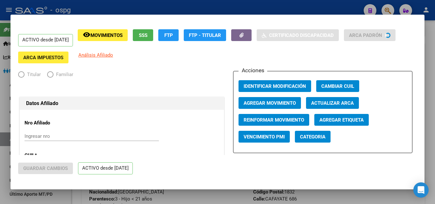
radio input "true"
type input "30-70872751-9"
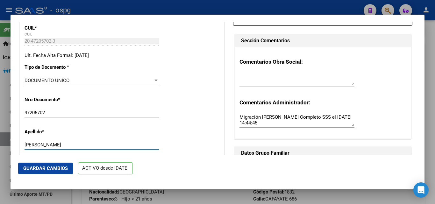
drag, startPoint x: 44, startPoint y: 145, endPoint x: 91, endPoint y: 143, distance: 46.8
click at [91, 143] on input "[PERSON_NAME]" at bounding box center [91, 145] width 134 height 6
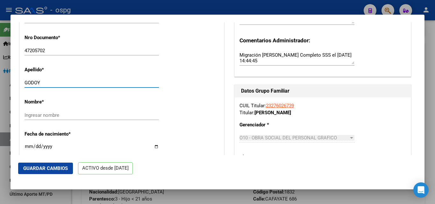
scroll to position [191, 0]
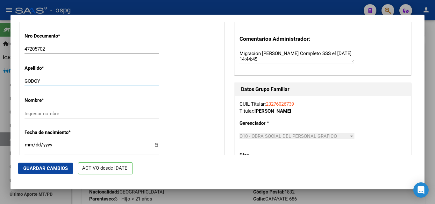
type input "GODOY"
click at [48, 113] on input "Ingresar nombre" at bounding box center [91, 114] width 134 height 6
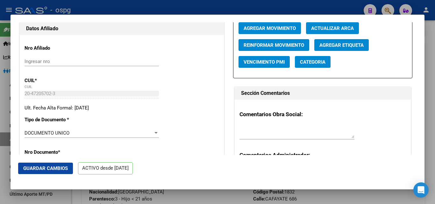
scroll to position [0, 0]
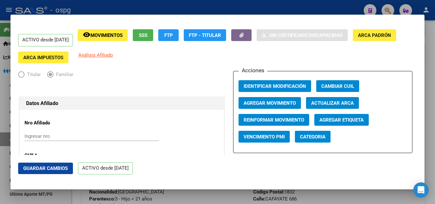
type input "[PERSON_NAME]"
click at [261, 100] on span "Agregar Movimiento" at bounding box center [269, 103] width 52 height 6
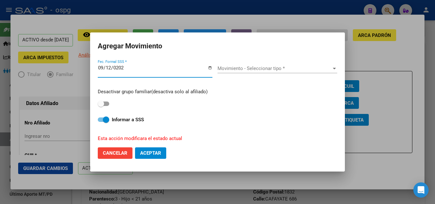
type input "[DATE]"
drag, startPoint x: 266, startPoint y: 67, endPoint x: 263, endPoint y: 62, distance: 5.3
click at [263, 63] on div "Movimiento - Seleccionar tipo * Movimiento - Seleccionar tipo *" at bounding box center [277, 71] width 120 height 24
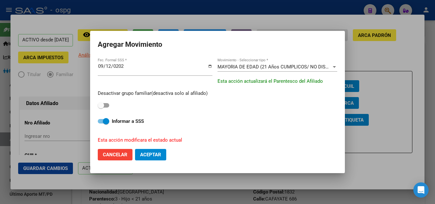
click at [262, 72] on div "MAYORIA DE EDAD (21 Años CUMPLICOS/ NO DISCA) Movimiento - Seleccionar tipo *" at bounding box center [277, 67] width 120 height 10
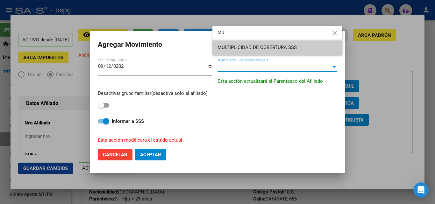
type input "MU"
click at [245, 51] on span "MULTIPLICIDAD DE COBERTURA SSS" at bounding box center [277, 47] width 120 height 14
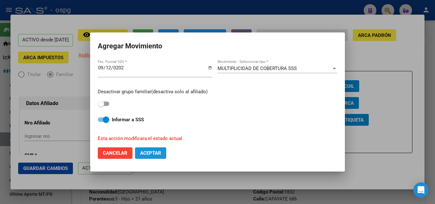
click at [164, 154] on button "Aceptar" at bounding box center [150, 152] width 31 height 11
checkbox input "false"
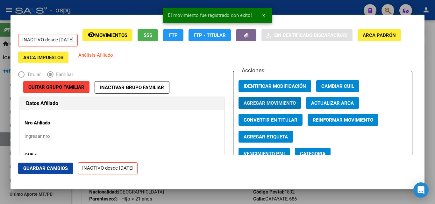
click at [45, 170] on span "Guardar Cambios" at bounding box center [45, 168] width 45 height 6
click at [433, 36] on div at bounding box center [217, 102] width 435 height 204
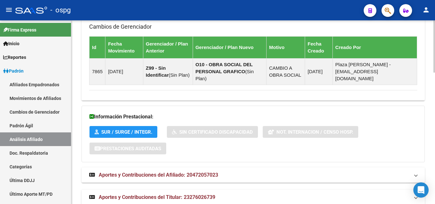
scroll to position [461, 0]
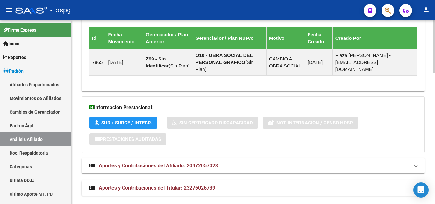
click at [186, 103] on h3 "Información Prestacional:" at bounding box center [252, 107] width 327 height 9
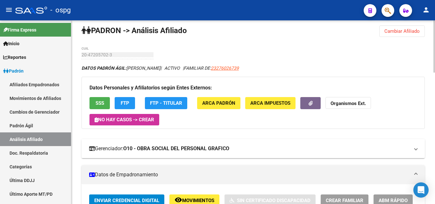
scroll to position [0, 0]
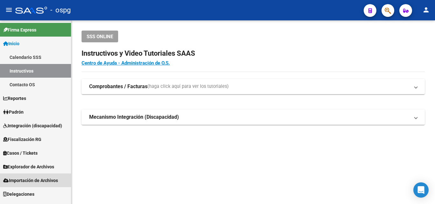
click at [54, 176] on link "Importación de Archivos" at bounding box center [35, 180] width 71 height 14
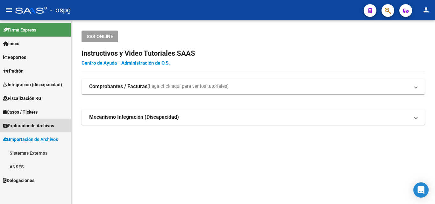
click at [36, 127] on span "Explorador de Archivos" at bounding box center [28, 125] width 51 height 7
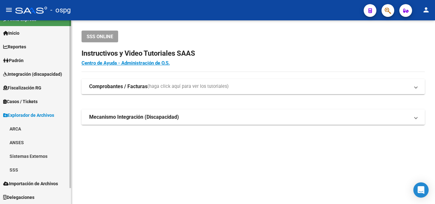
scroll to position [10, 0]
click at [16, 168] on link "SSS" at bounding box center [35, 170] width 71 height 14
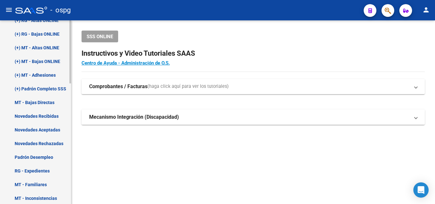
scroll to position [201, 0]
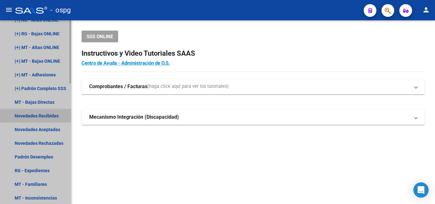
click at [51, 115] on link "Novedades Recibidas" at bounding box center [35, 116] width 71 height 14
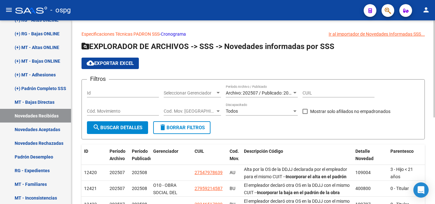
click at [99, 63] on span "cloud_download Exportar EXCEL" at bounding box center [110, 63] width 47 height 6
click at [268, 89] on div "Archivo: 202507 / Publicado: 202508 Período Archivo / Publicado" at bounding box center [262, 91] width 72 height 13
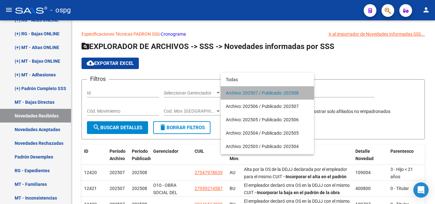
click at [274, 93] on span "Archivo: 202507 / Publicado: 202508" at bounding box center [267, 92] width 83 height 13
